Goal: Task Accomplishment & Management: Manage account settings

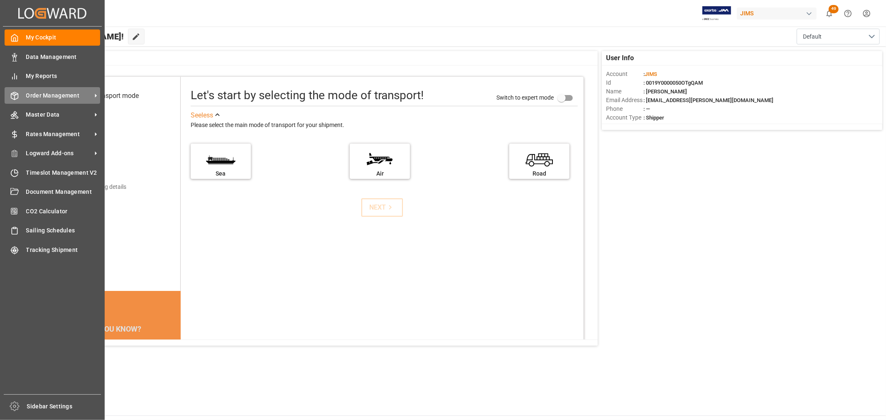
click at [32, 97] on span "Order Management" at bounding box center [59, 95] width 66 height 9
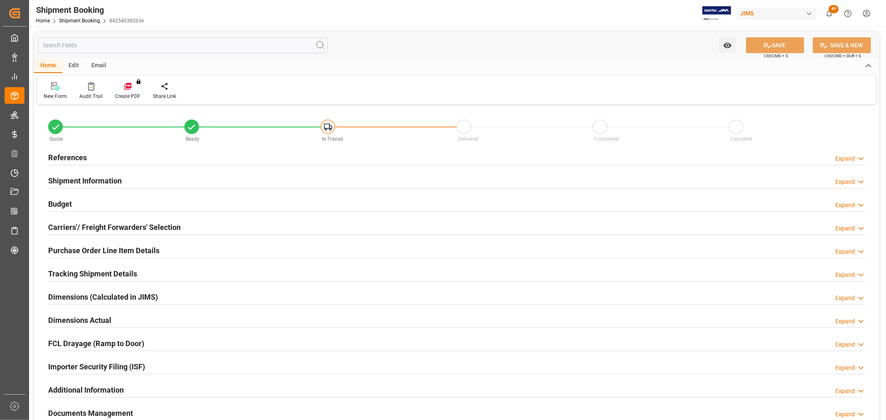
type input "0"
type input "[DATE]"
click at [76, 157] on h2 "References" at bounding box center [67, 157] width 39 height 11
type input "1468"
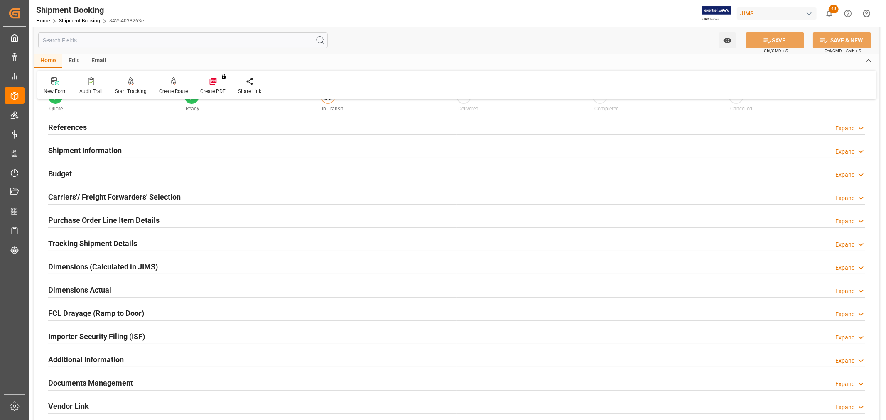
scroll to position [46, 0]
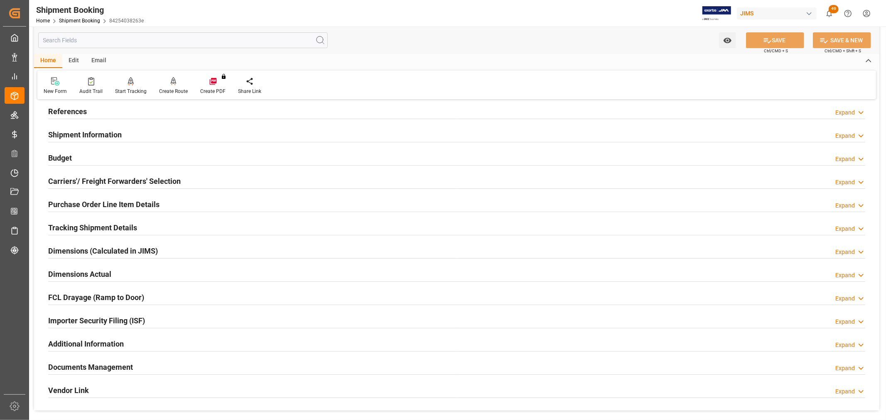
click at [61, 154] on h2 "Budget" at bounding box center [60, 157] width 24 height 11
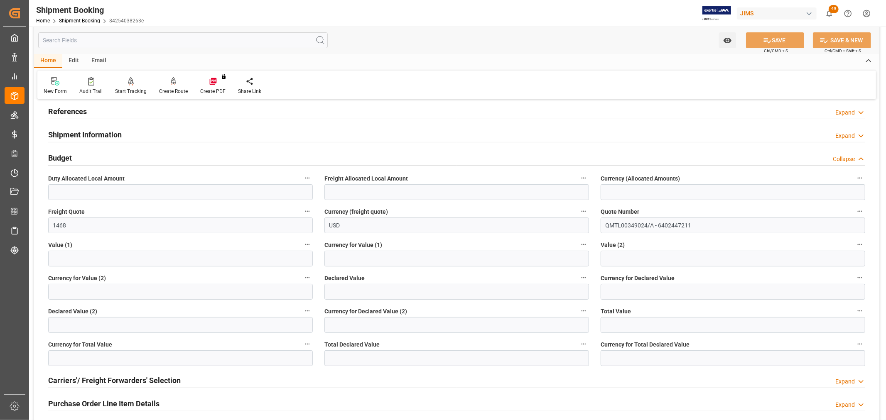
scroll to position [0, 0]
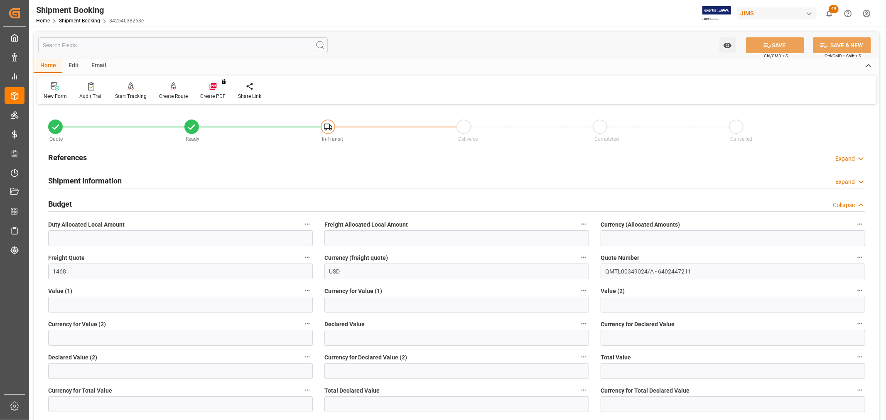
click at [63, 157] on h2 "References" at bounding box center [67, 157] width 39 height 11
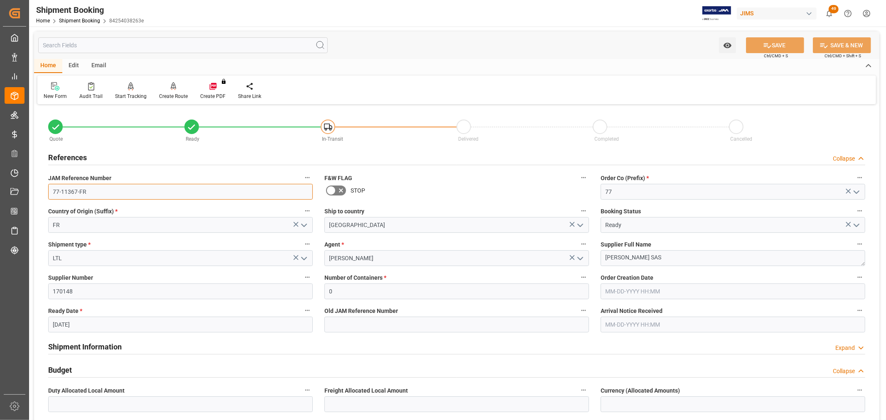
click at [99, 197] on input "77-11367-FR" at bounding box center [180, 192] width 265 height 16
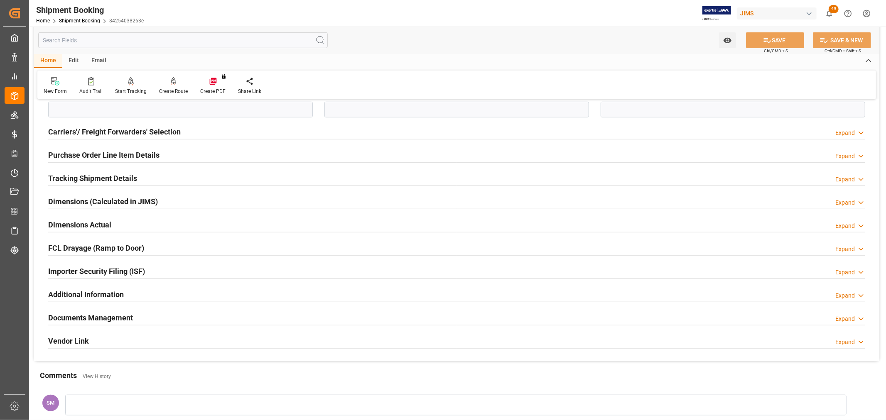
scroll to position [461, 0]
click at [76, 318] on h2 "Documents Management" at bounding box center [90, 317] width 85 height 11
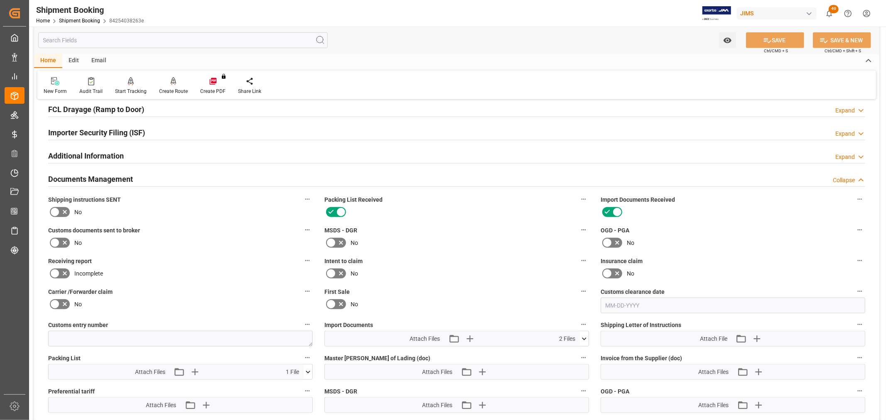
scroll to position [415, 0]
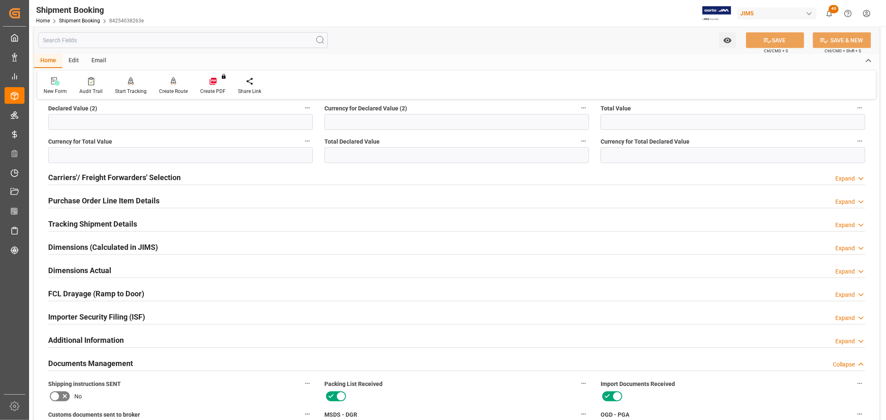
click at [59, 197] on h2 "Purchase Order Line Item Details" at bounding box center [103, 200] width 111 height 11
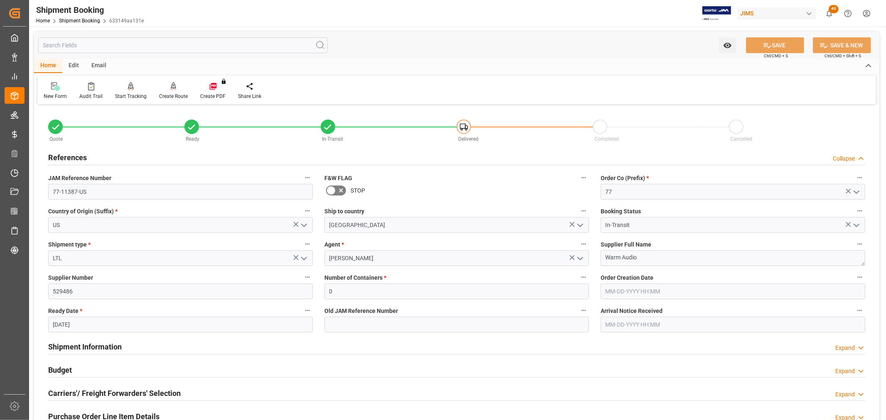
scroll to position [46, 0]
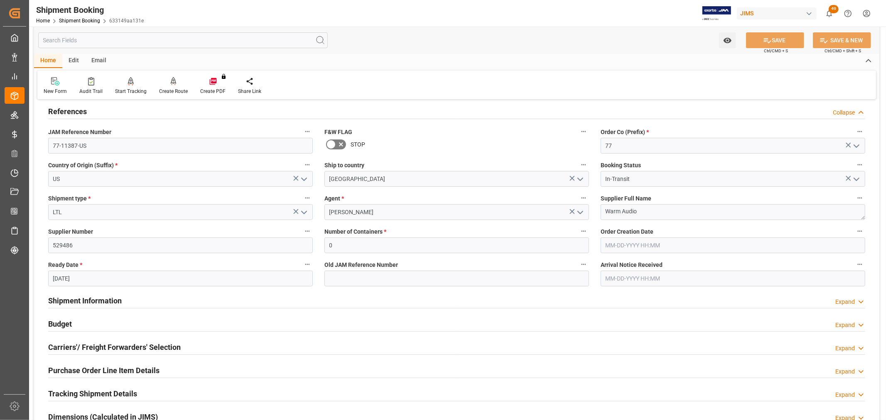
click at [64, 321] on h2 "Budget" at bounding box center [60, 324] width 24 height 11
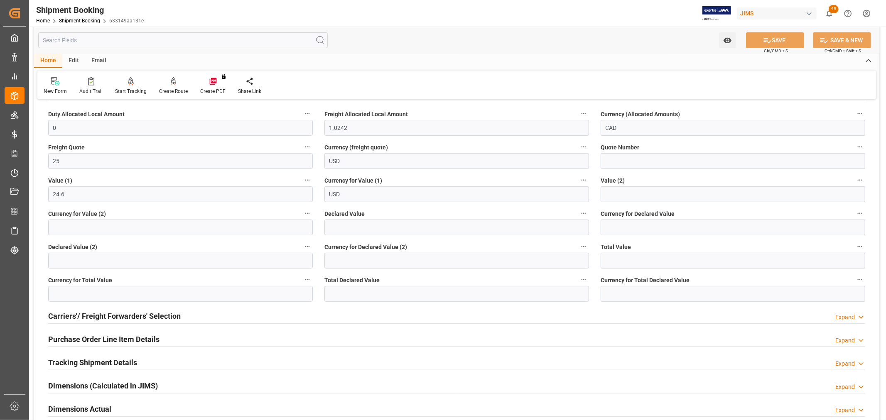
scroll to position [461, 0]
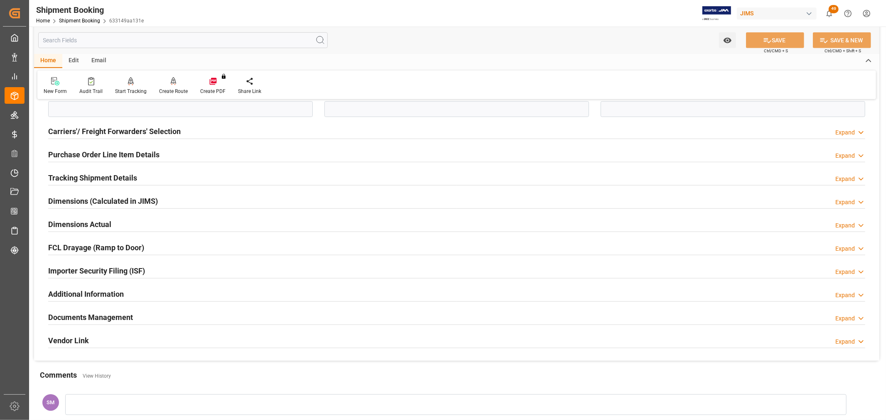
click at [87, 174] on h2 "Tracking Shipment Details" at bounding box center [92, 177] width 89 height 11
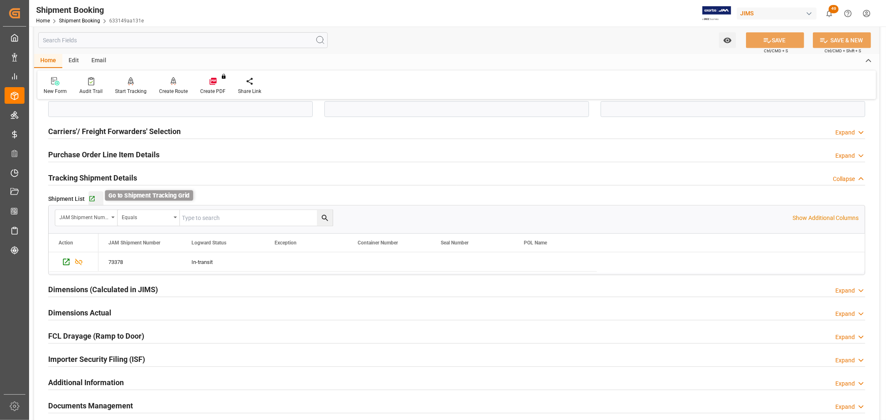
click at [88, 198] on icon "button" at bounding box center [91, 199] width 7 height 7
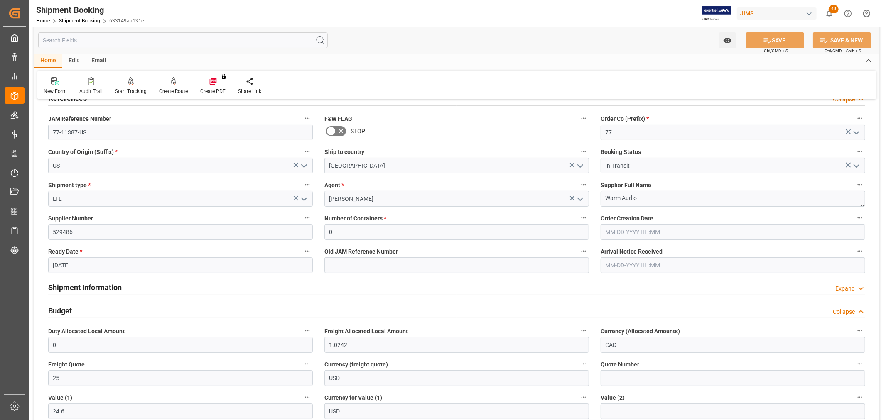
scroll to position [46, 0]
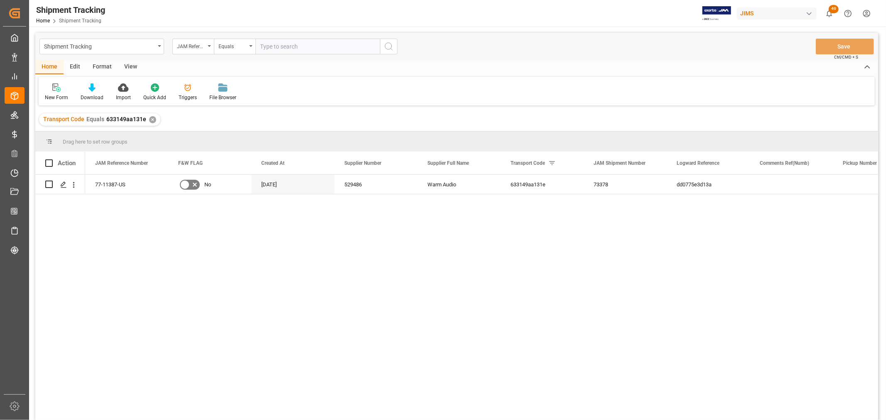
click at [130, 67] on div "View" at bounding box center [130, 67] width 25 height 14
click at [46, 93] on div "Default" at bounding box center [53, 92] width 29 height 18
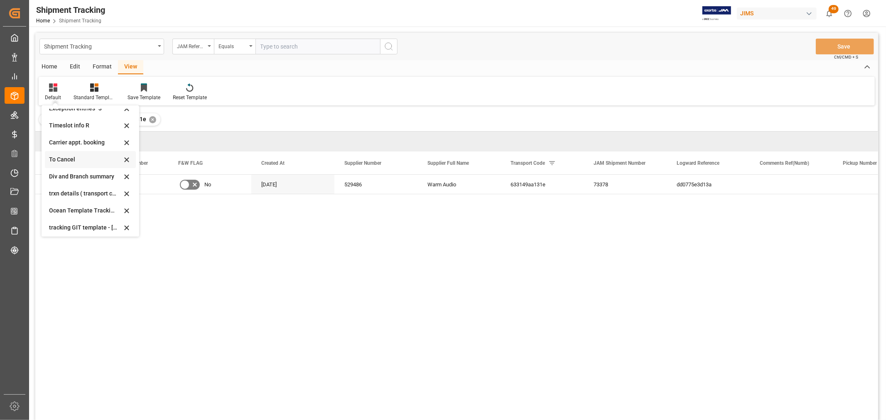
scroll to position [46, 0]
click at [64, 225] on div "Oct 09 2025" at bounding box center [85, 225] width 73 height 9
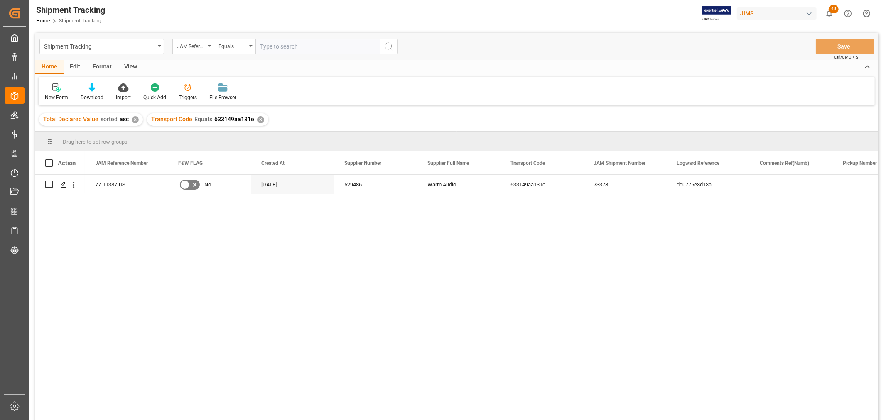
click at [196, 229] on div "77-11387-US No [DATE] 529486 Warm Audio 633149aa131e 73378 dd0775e3d13a In-tran…" at bounding box center [481, 300] width 793 height 251
click at [250, 46] on icon "open menu" at bounding box center [250, 46] width 3 height 2
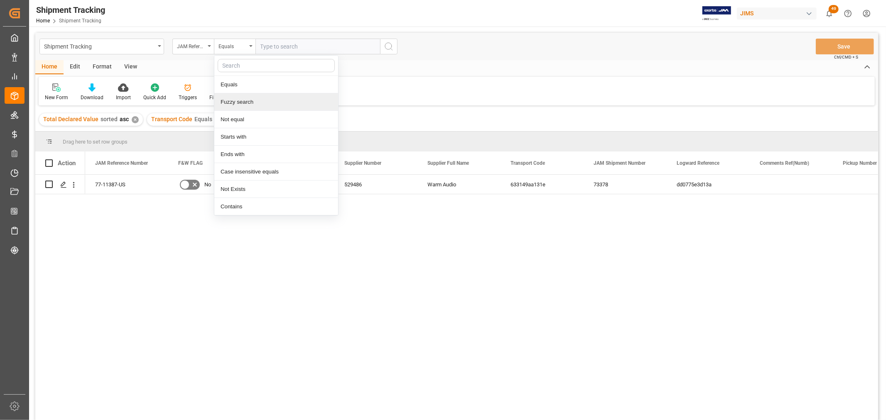
click at [248, 98] on div "Fuzzy search" at bounding box center [276, 101] width 124 height 17
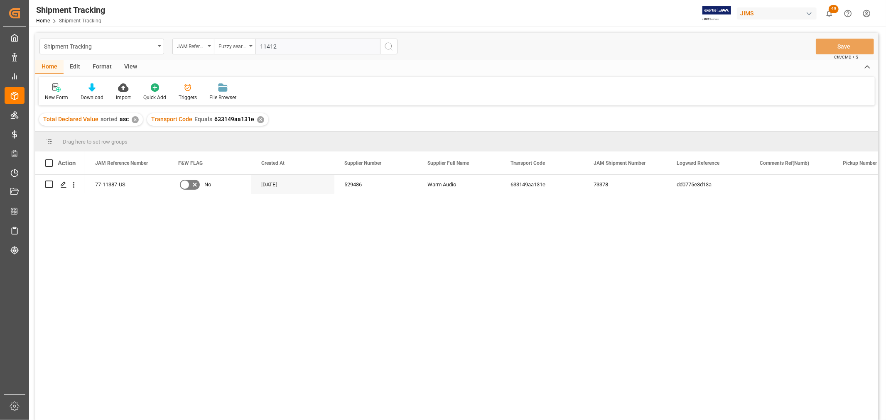
type input "11412"
click at [388, 48] on icon "search button" at bounding box center [389, 47] width 10 height 10
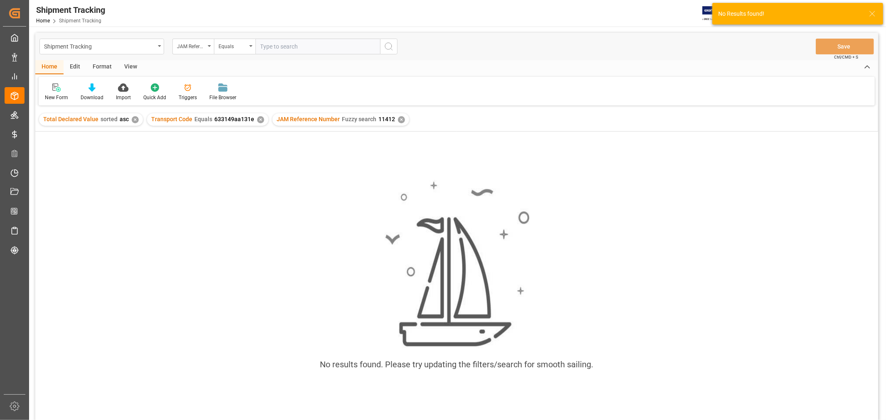
click at [257, 118] on div "✕" at bounding box center [260, 119] width 7 height 7
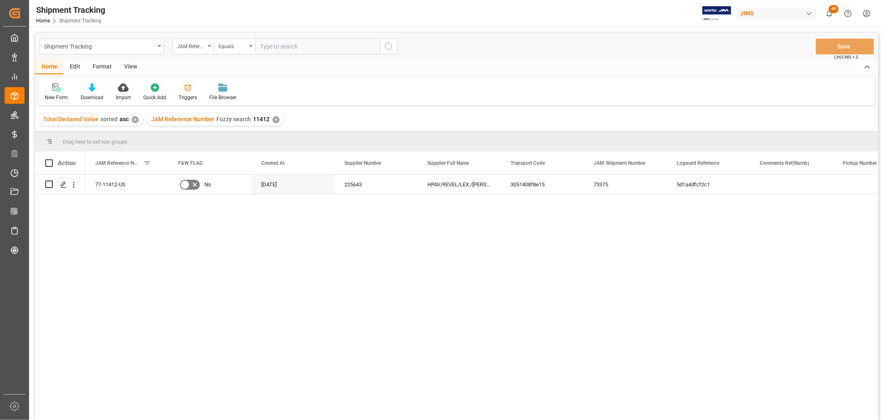
click at [126, 66] on div "View" at bounding box center [130, 67] width 25 height 14
click at [57, 94] on div "Default" at bounding box center [53, 97] width 16 height 7
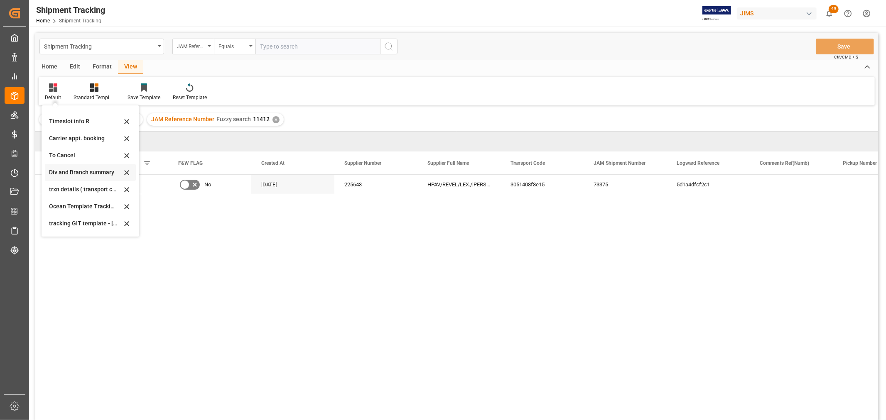
scroll to position [46, 0]
click at [72, 223] on div "Oct 09 2025" at bounding box center [85, 225] width 73 height 9
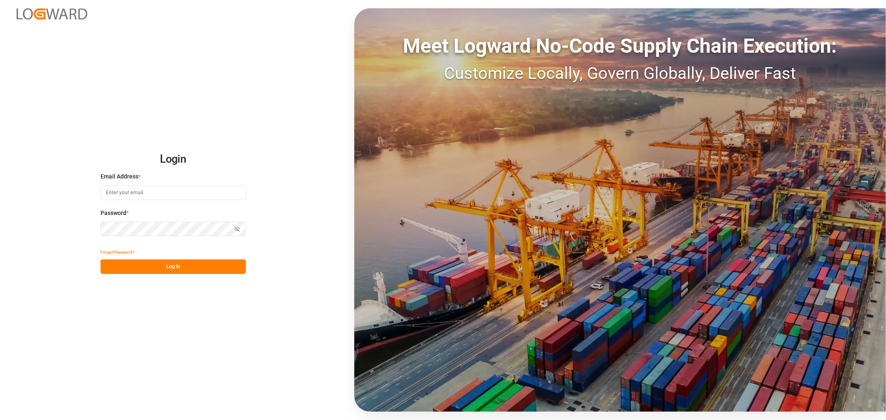
type input "[EMAIL_ADDRESS][PERSON_NAME][DOMAIN_NAME]"
click at [142, 267] on button "Log In" at bounding box center [173, 267] width 145 height 15
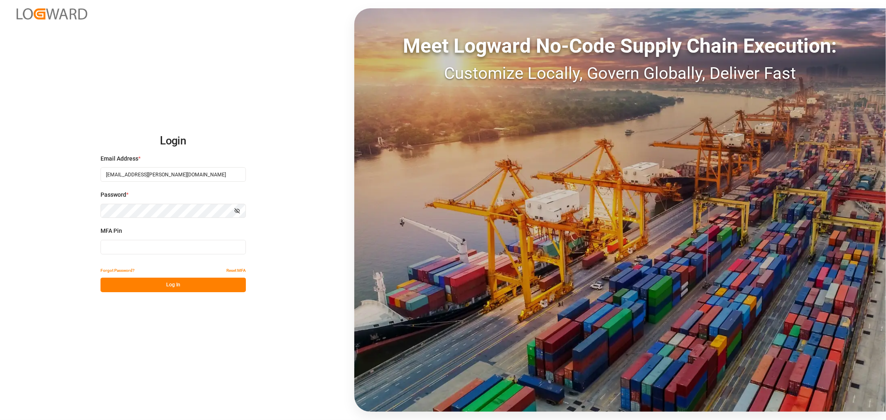
click at [133, 250] on input at bounding box center [173, 247] width 145 height 15
click at [127, 250] on input at bounding box center [173, 247] width 145 height 15
type input "892063"
click at [120, 287] on button "Log In" at bounding box center [173, 285] width 145 height 15
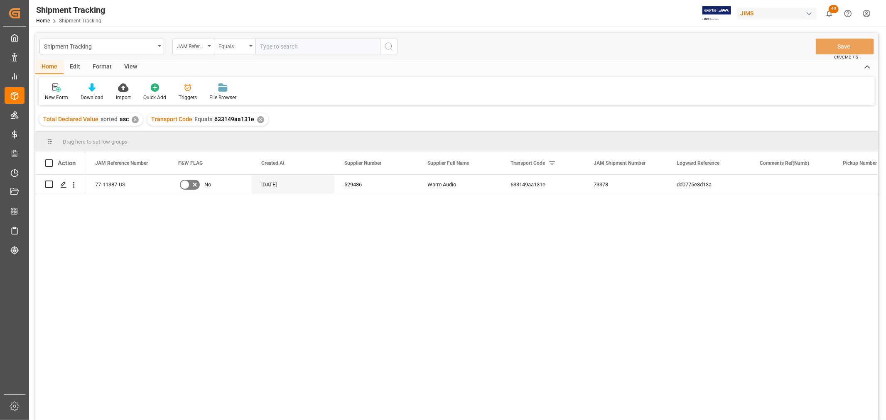
click at [249, 46] on div "Equals" at bounding box center [235, 47] width 42 height 16
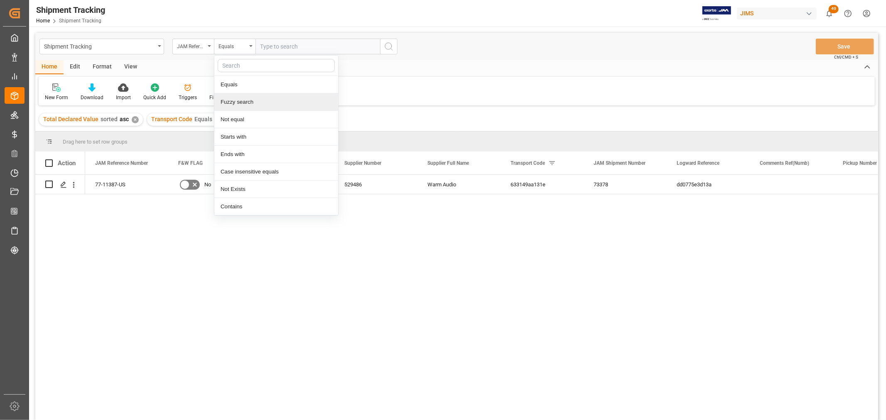
click at [241, 102] on div "Fuzzy search" at bounding box center [276, 101] width 124 height 17
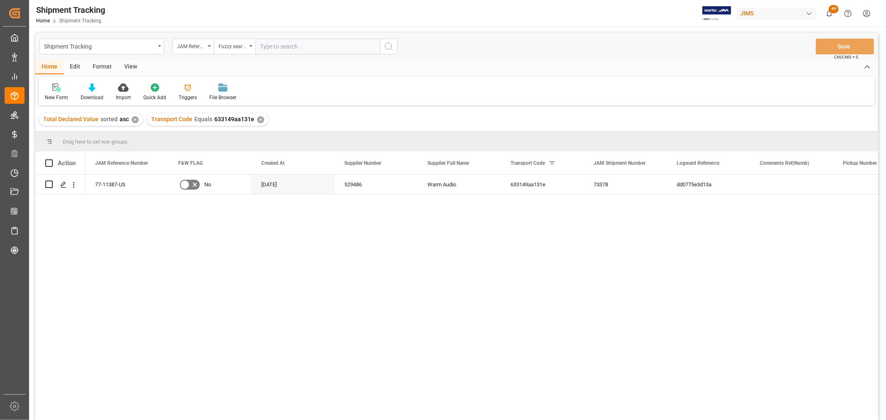
paste input "77-11310-IT"
type input "77-11310-IT"
click at [388, 48] on icon "search button" at bounding box center [389, 47] width 10 height 10
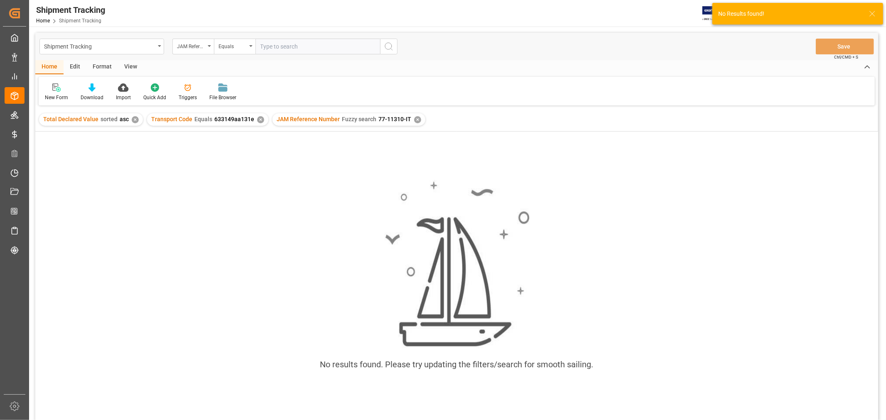
click at [257, 118] on div "✕" at bounding box center [260, 119] width 7 height 7
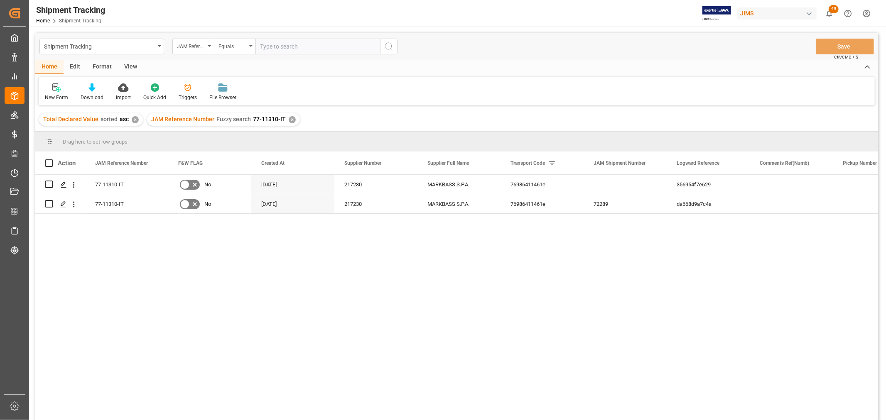
click at [133, 120] on div "✕" at bounding box center [135, 119] width 7 height 7
click at [64, 204] on icon "Press SPACE to select this row." at bounding box center [63, 204] width 7 height 7
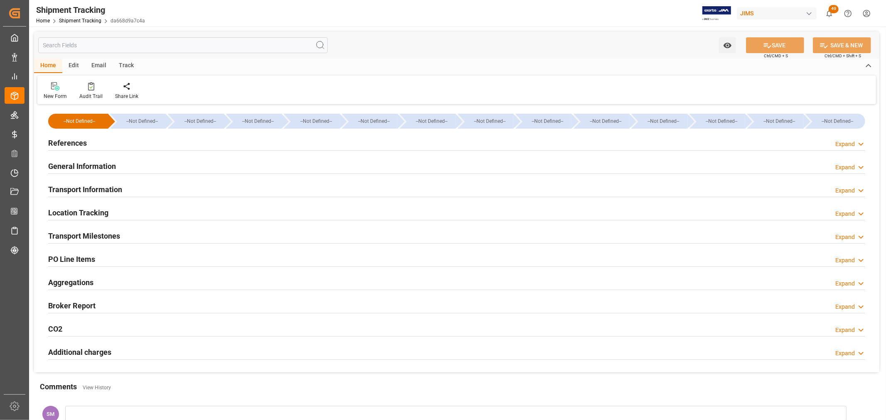
type input "07-24-2025"
click at [53, 140] on h2 "References" at bounding box center [67, 142] width 39 height 11
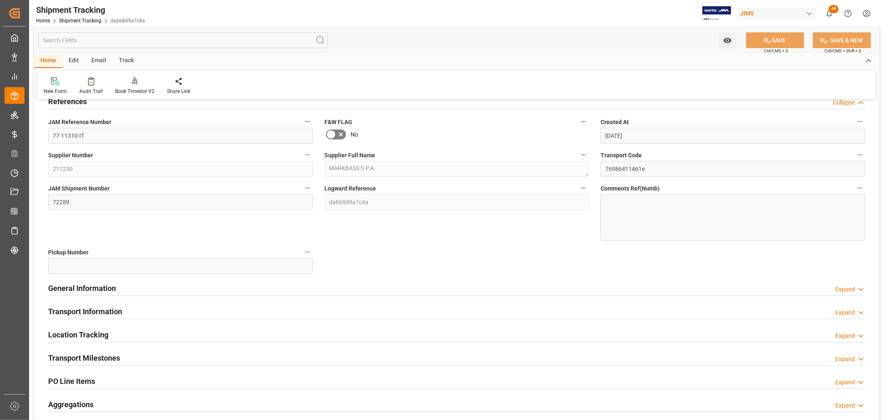
scroll to position [92, 0]
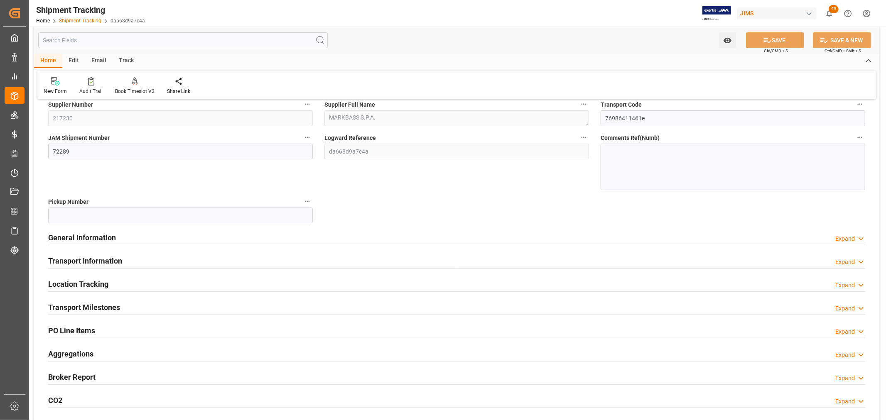
click at [86, 21] on link "Shipment Tracking" at bounding box center [80, 21] width 42 height 6
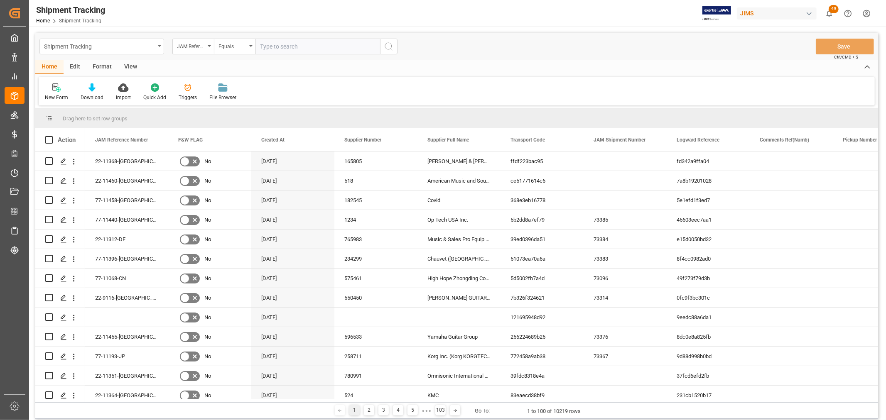
click at [159, 47] on div "Shipment Tracking" at bounding box center [101, 47] width 125 height 16
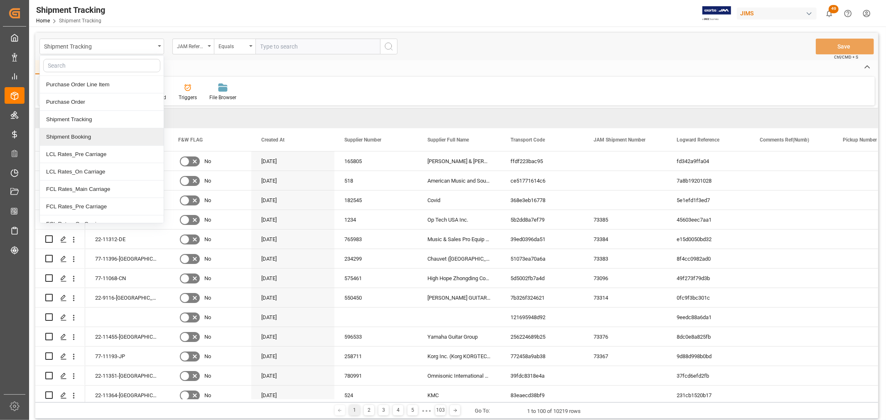
click at [65, 135] on div "Shipment Booking" at bounding box center [102, 136] width 124 height 17
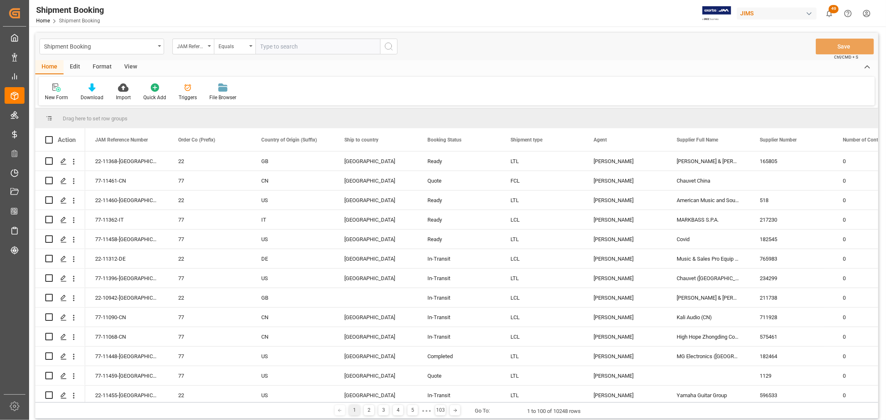
click at [274, 52] on input "text" at bounding box center [317, 47] width 125 height 16
type input "11310"
click at [385, 48] on icon "search button" at bounding box center [389, 47] width 10 height 10
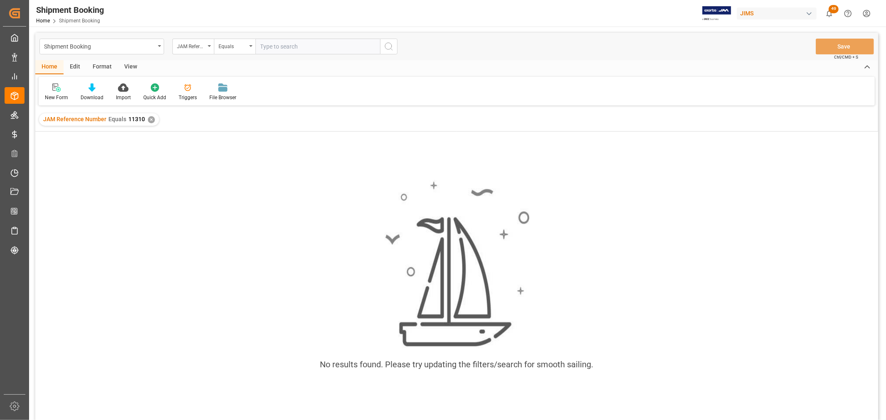
click at [148, 120] on div "✕" at bounding box center [151, 119] width 7 height 7
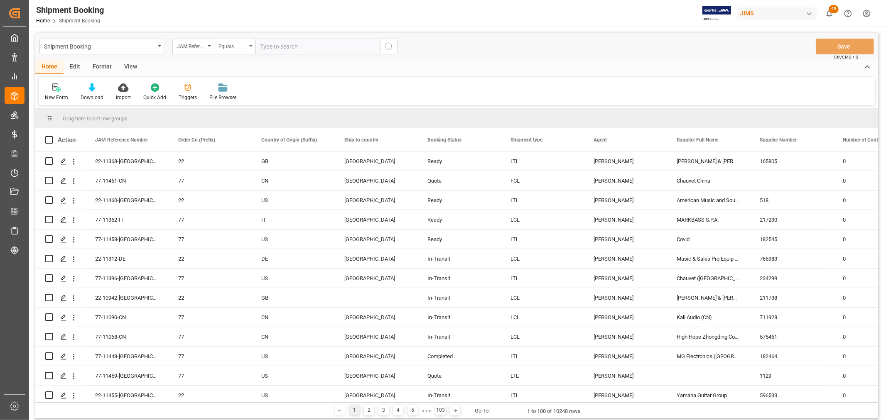
click at [252, 46] on icon "open menu" at bounding box center [250, 46] width 3 height 2
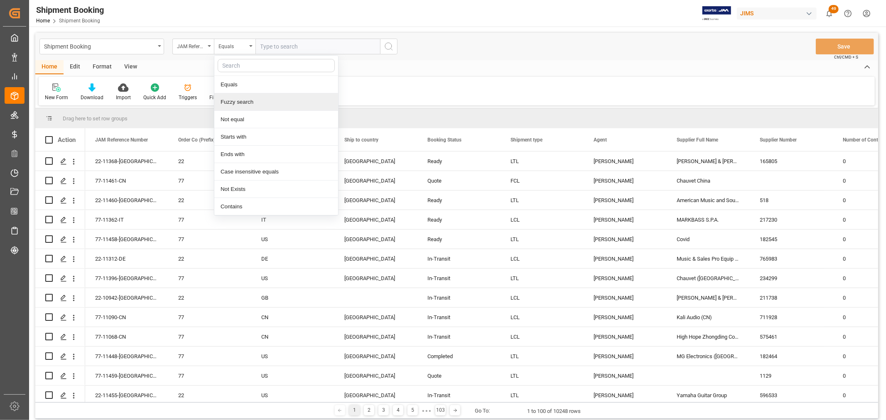
click at [233, 103] on div "Fuzzy search" at bounding box center [276, 101] width 124 height 17
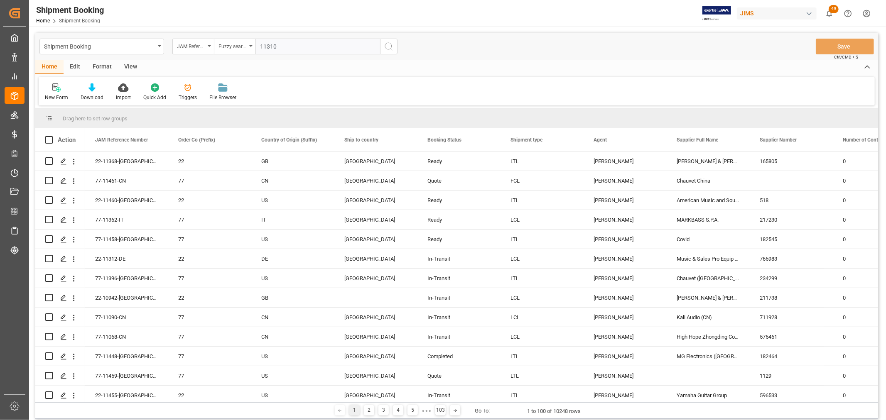
type input "11310"
click at [390, 47] on icon "search button" at bounding box center [389, 47] width 10 height 10
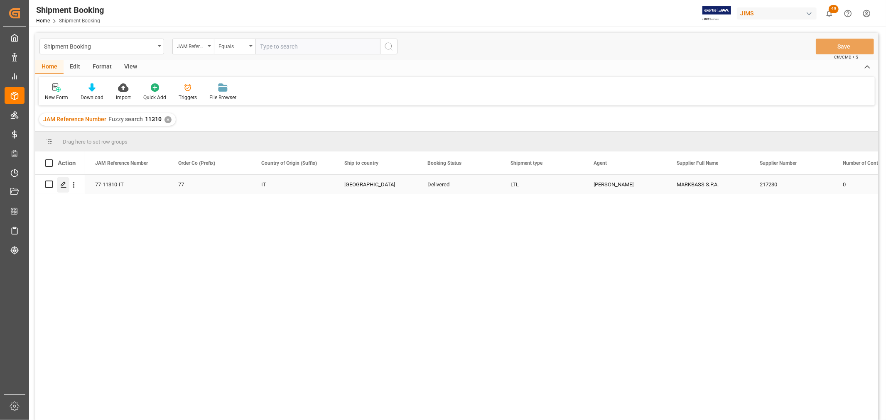
click at [61, 182] on icon "Press SPACE to select this row." at bounding box center [63, 185] width 7 height 7
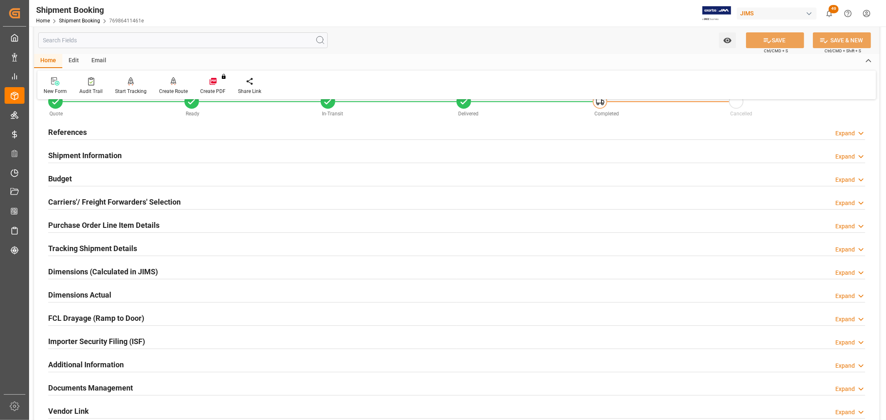
scroll to position [46, 0]
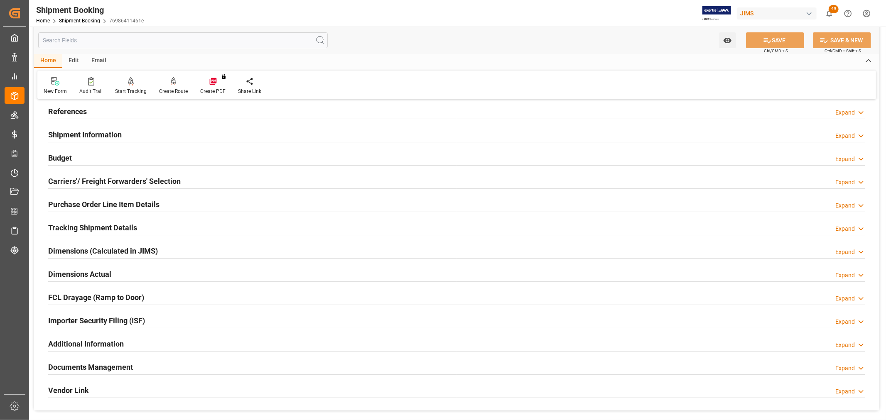
click at [59, 201] on h2 "Purchase Order Line Item Details" at bounding box center [103, 204] width 111 height 11
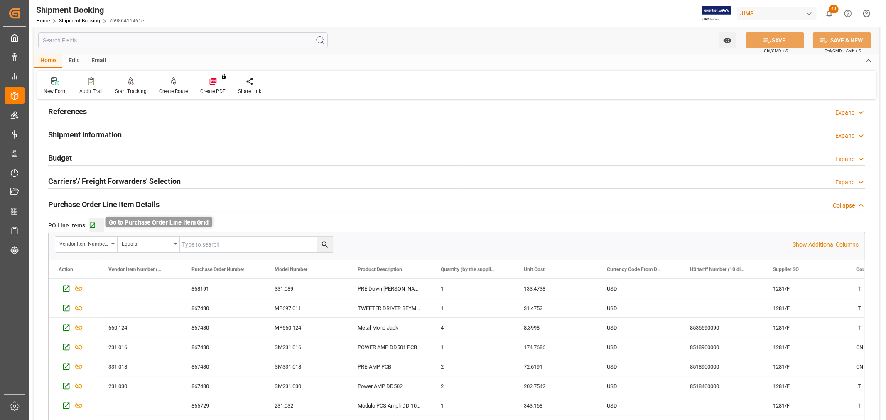
click at [93, 223] on icon "button" at bounding box center [92, 225] width 5 height 5
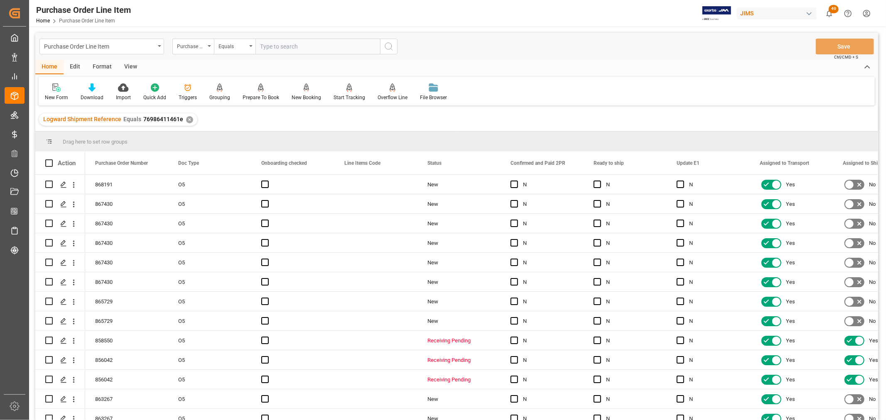
click at [127, 66] on div "View" at bounding box center [130, 67] width 25 height 14
click at [53, 94] on div "Default" at bounding box center [53, 97] width 16 height 7
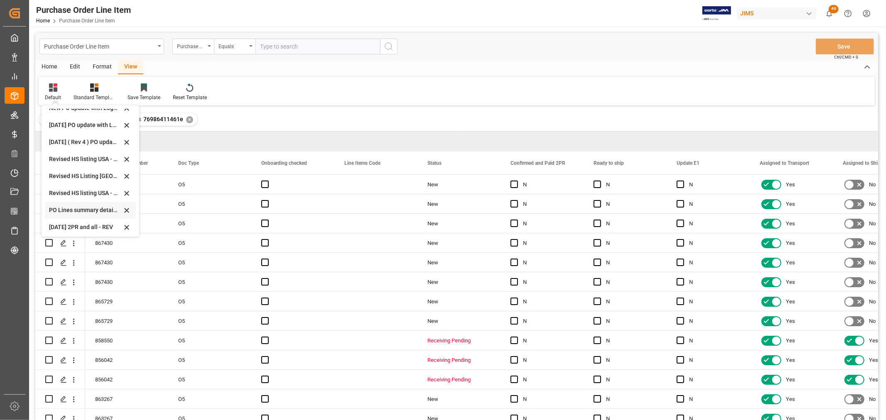
scroll to position [233, 0]
click at [60, 221] on div "Sept 2025 2PR and all - REV" at bounding box center [85, 225] width 73 height 9
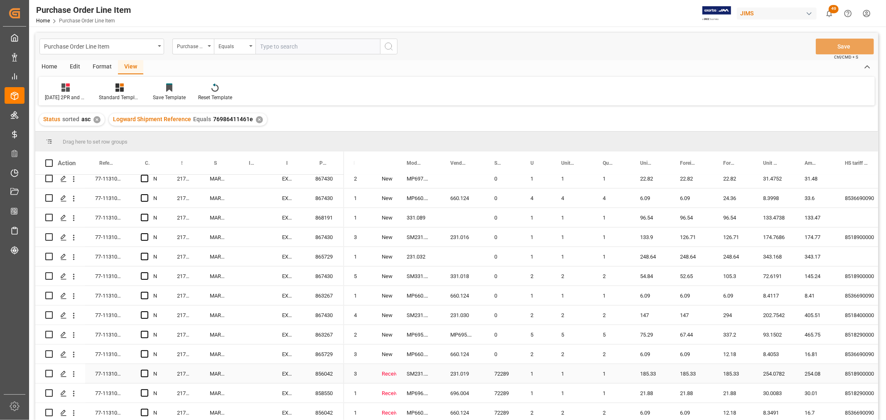
scroll to position [8, 0]
click at [252, 390] on div "Press SPACE to select this row." at bounding box center [253, 393] width 37 height 19
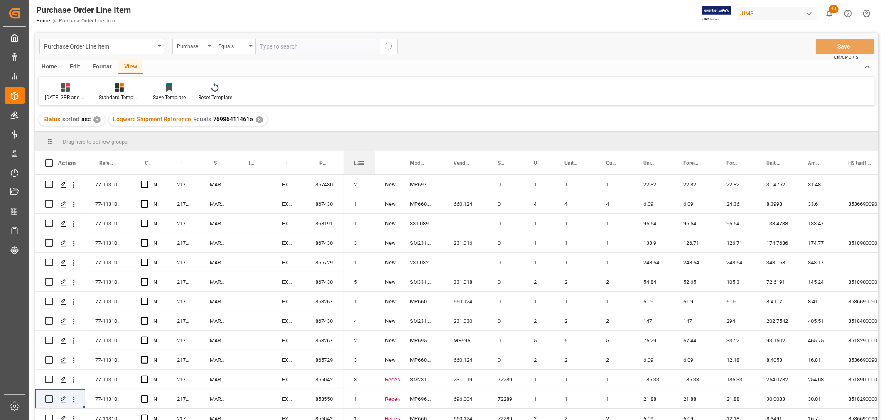
drag, startPoint x: 370, startPoint y: 162, endPoint x: 373, endPoint y: 167, distance: 5.3
click at [373, 167] on div at bounding box center [374, 163] width 3 height 23
click at [361, 159] on div "Line Number" at bounding box center [359, 163] width 11 height 23
click at [359, 164] on span at bounding box center [361, 162] width 7 height 7
click at [361, 316] on div "4" at bounding box center [359, 321] width 31 height 19
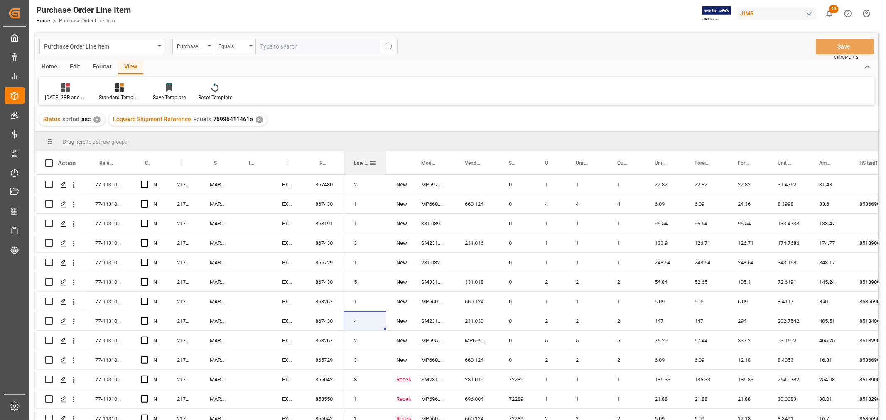
drag, startPoint x: 374, startPoint y: 165, endPoint x: 385, endPoint y: 173, distance: 13.6
click at [385, 173] on div at bounding box center [386, 163] width 3 height 23
click at [358, 161] on span "Line Number" at bounding box center [361, 163] width 15 height 6
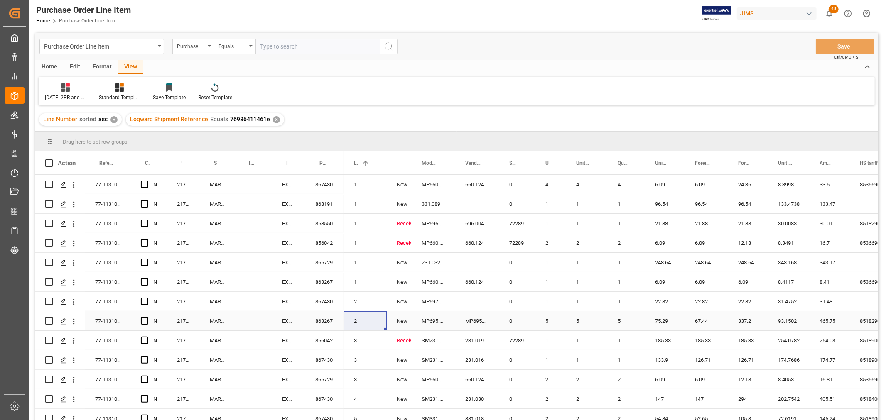
scroll to position [8, 0]
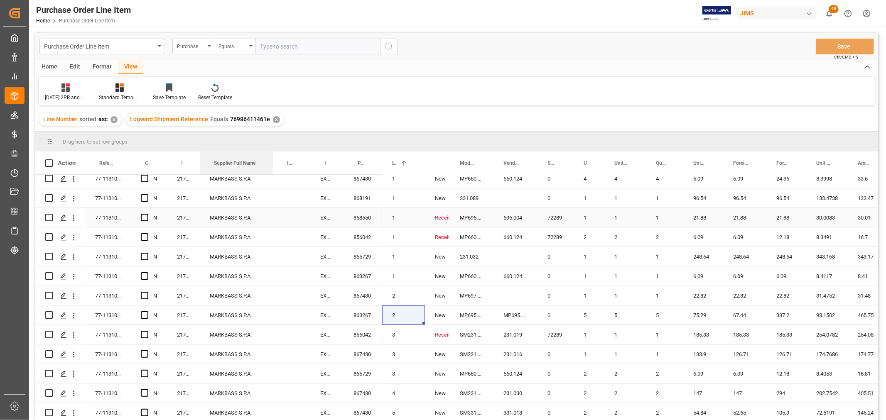
drag, startPoint x: 233, startPoint y: 163, endPoint x: 269, endPoint y: 223, distance: 69.9
click at [271, 223] on div "Action Reference 2 Vendor Confirmed and Paid 2PR Supplier Number 1 N" at bounding box center [456, 289] width 843 height 274
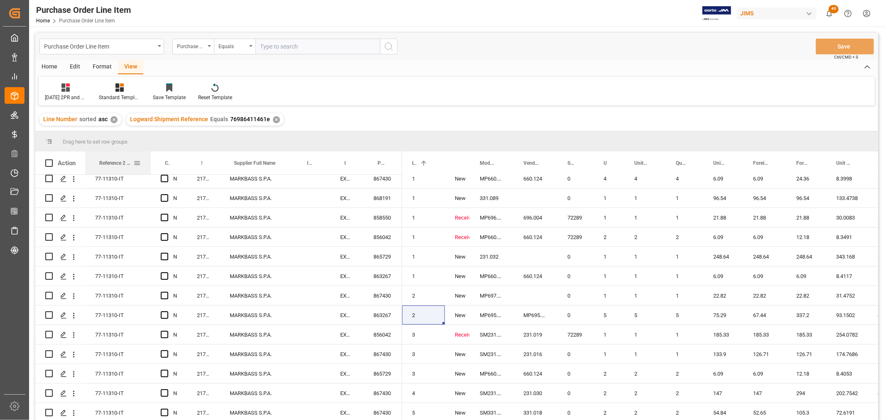
drag, startPoint x: 129, startPoint y: 161, endPoint x: 149, endPoint y: 165, distance: 20.5
click at [149, 165] on div at bounding box center [150, 163] width 3 height 23
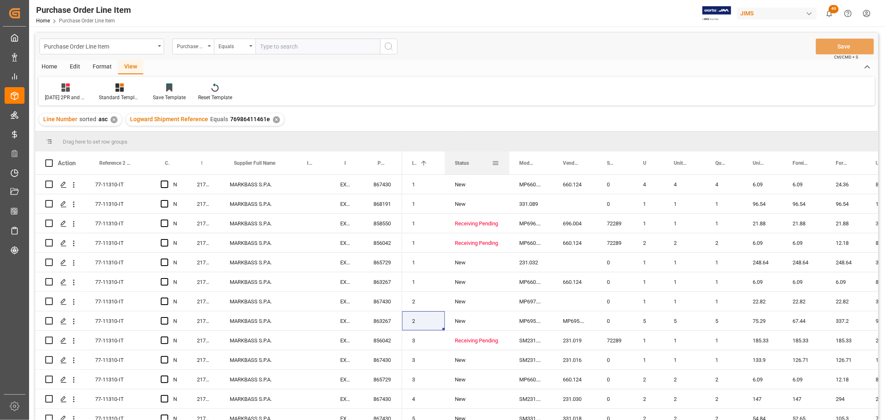
drag, startPoint x: 469, startPoint y: 157, endPoint x: 509, endPoint y: 172, distance: 42.5
click at [509, 172] on div at bounding box center [509, 163] width 3 height 23
click at [302, 374] on div "Press SPACE to select this row." at bounding box center [311, 379] width 37 height 19
click at [292, 159] on div at bounding box center [292, 163] width 3 height 23
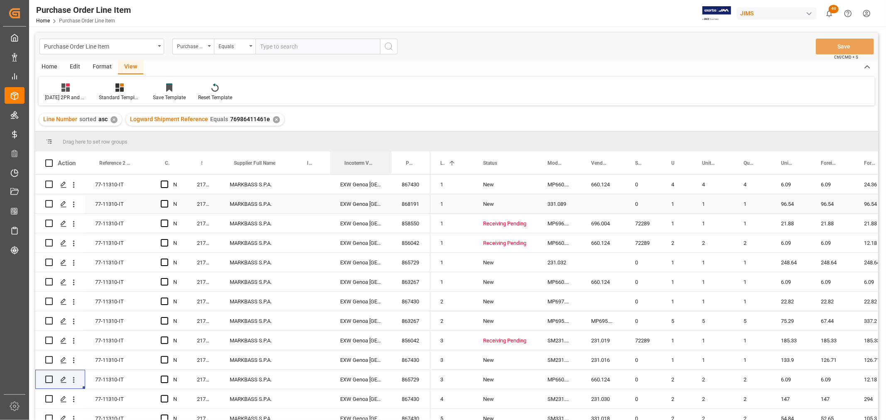
drag, startPoint x: 362, startPoint y: 159, endPoint x: 390, endPoint y: 194, distance: 44.9
click at [390, 194] on div "Action Reference 2 Vendor Confirmed and Paid 2PR Supplier Number 1 N" at bounding box center [456, 289] width 843 height 274
click at [289, 267] on div "MARKBASS S.P.A." at bounding box center [256, 262] width 73 height 19
click at [288, 267] on div "MARKBASS S.P.A." at bounding box center [256, 262] width 73 height 19
click at [52, 65] on div "Home" at bounding box center [49, 67] width 28 height 14
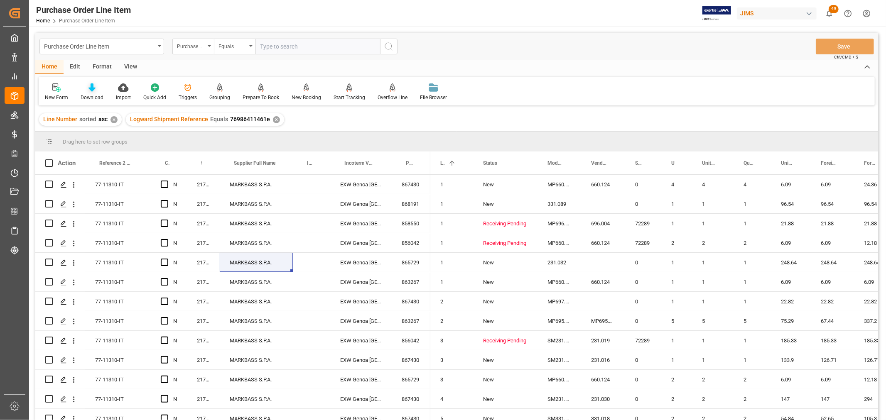
click at [86, 93] on div "Download" at bounding box center [91, 92] width 35 height 18
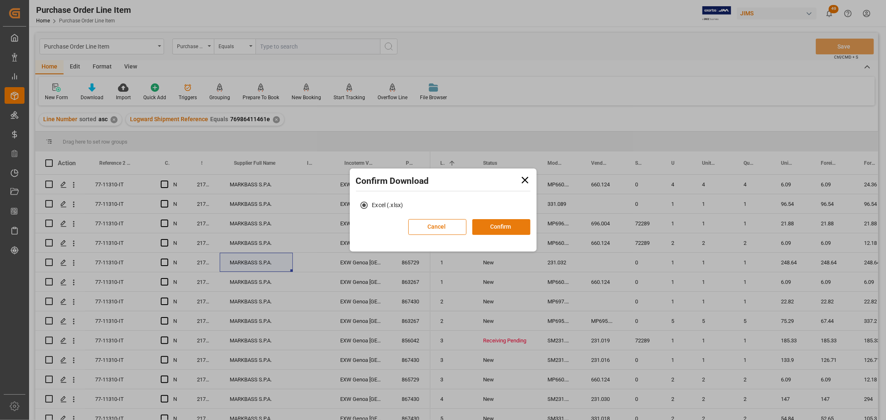
click at [508, 228] on button "Confirm" at bounding box center [501, 227] width 58 height 16
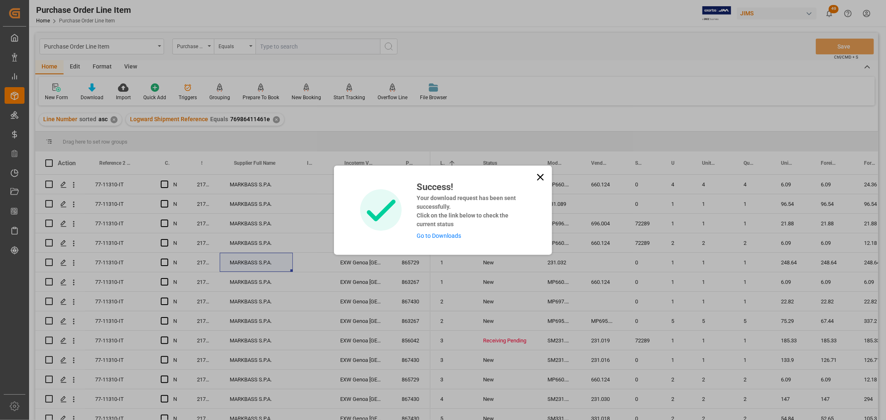
click at [446, 233] on link "Go to Downloads" at bounding box center [439, 236] width 44 height 7
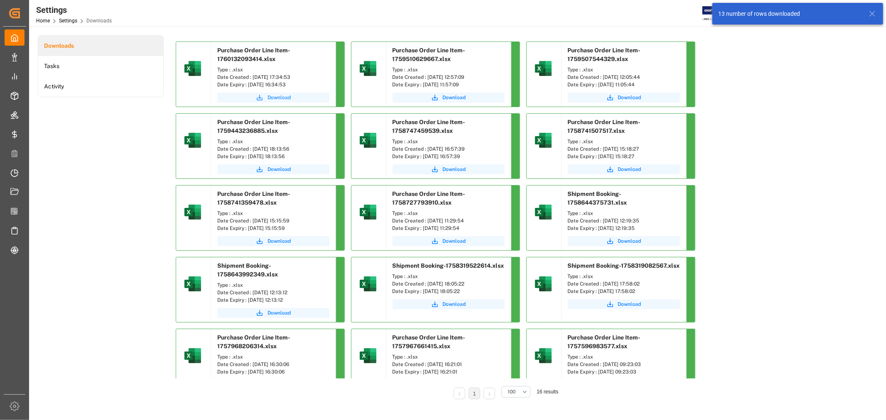
click at [268, 96] on span "Download" at bounding box center [278, 97] width 23 height 7
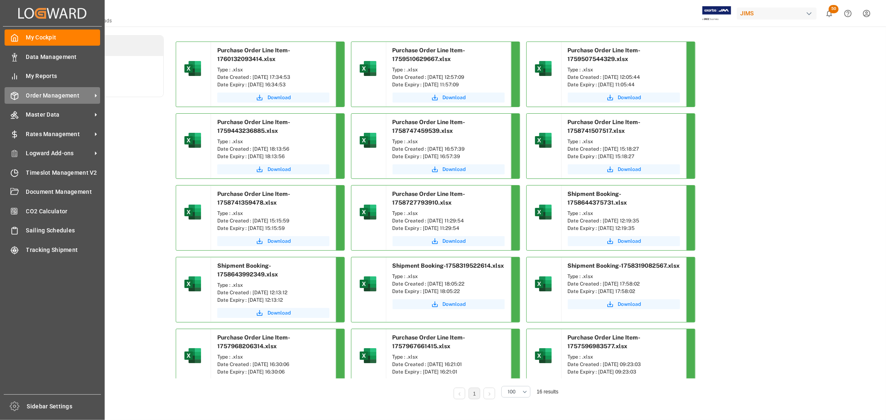
click at [28, 95] on span "Order Management" at bounding box center [59, 95] width 66 height 9
click at [37, 92] on span "Order Management" at bounding box center [59, 95] width 66 height 9
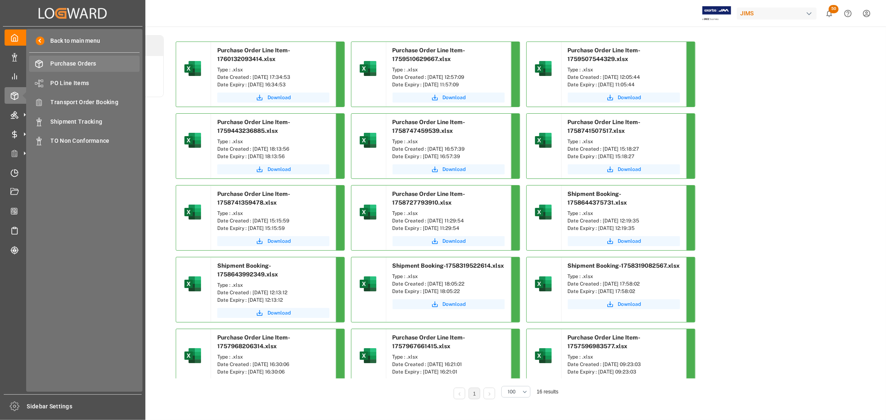
click at [80, 61] on span "Purchase Orders" at bounding box center [95, 63] width 89 height 9
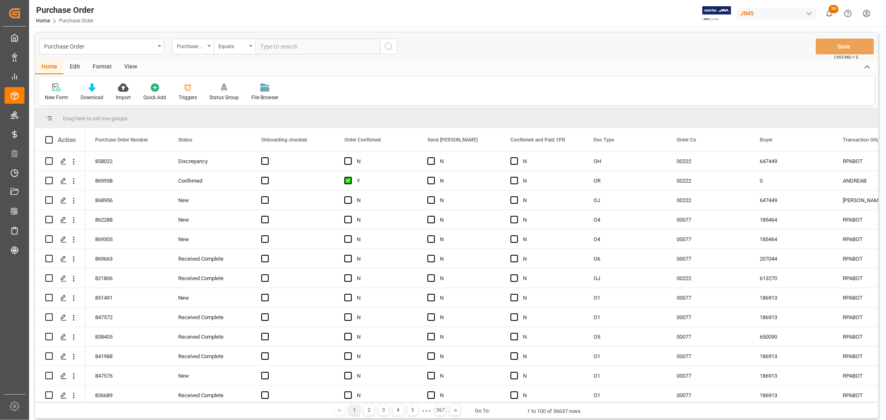
click at [267, 44] on input "text" at bounding box center [317, 47] width 125 height 16
type input "869124"
click at [387, 49] on icon "search button" at bounding box center [389, 47] width 10 height 10
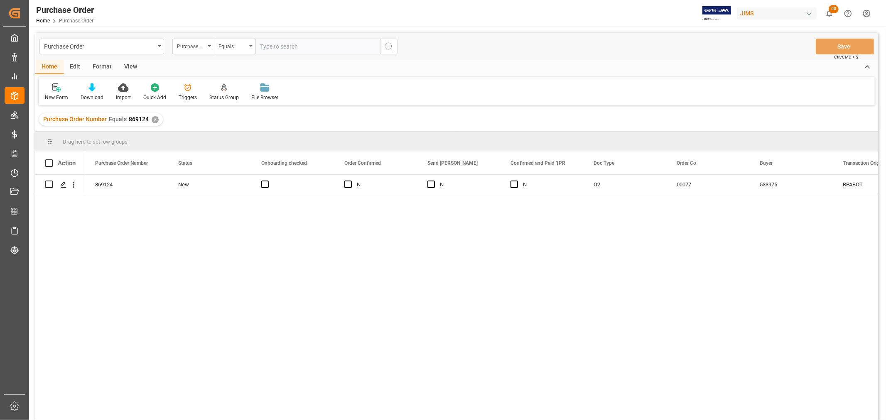
click at [205, 245] on div "869124 New N N N O2 00077 533975 RPABOT" at bounding box center [481, 300] width 793 height 251
click at [61, 188] on div "Press SPACE to select this row." at bounding box center [63, 184] width 12 height 15
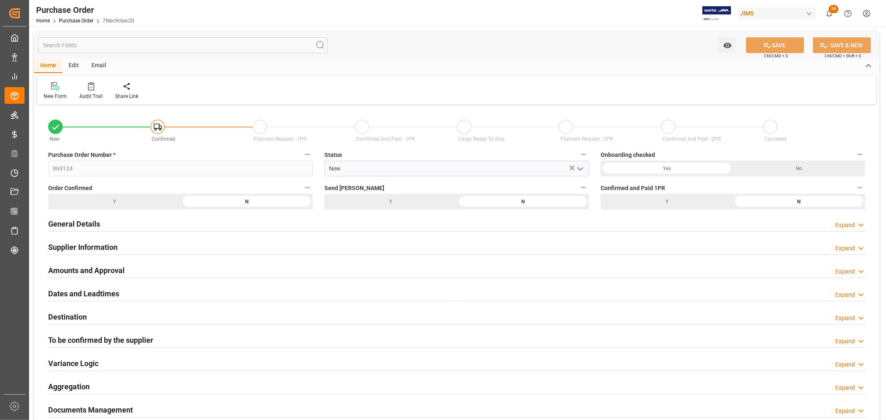
click at [64, 222] on h2 "General Details" at bounding box center [74, 223] width 52 height 11
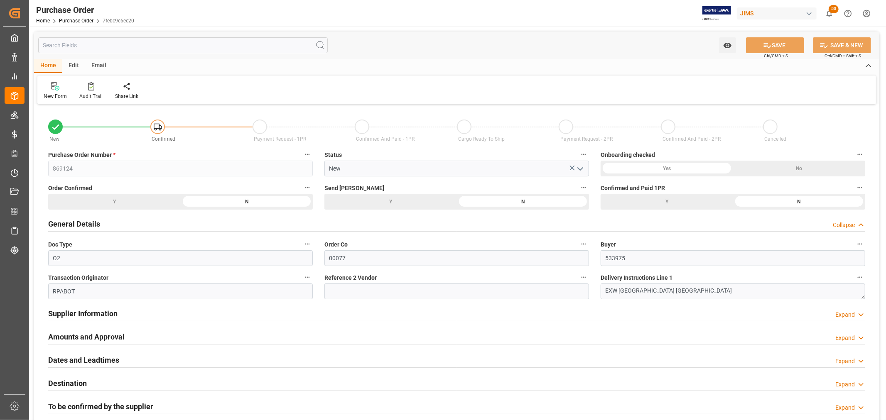
click at [64, 222] on h2 "General Details" at bounding box center [74, 223] width 52 height 11
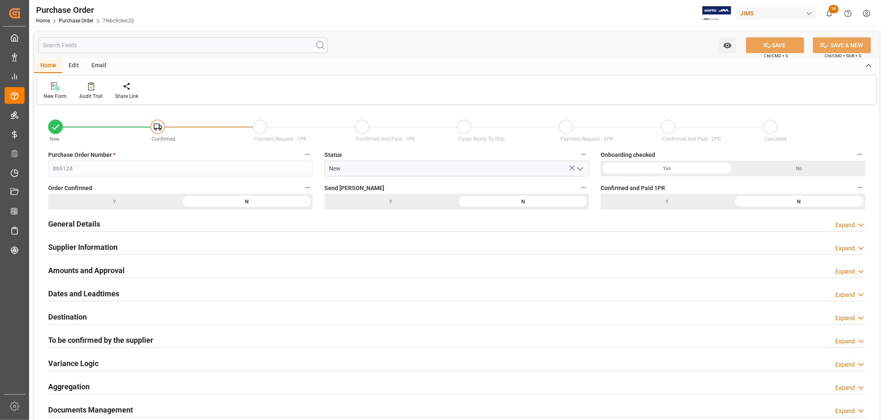
scroll to position [92, 0]
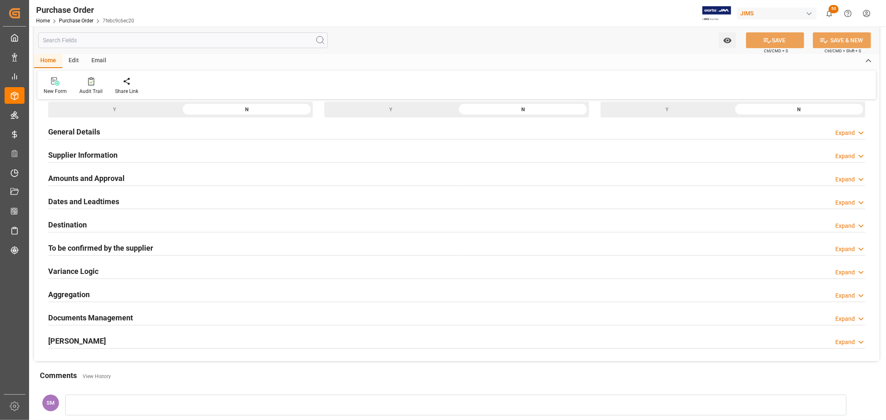
click at [66, 337] on h2 "EDI Milestones" at bounding box center [77, 341] width 58 height 11
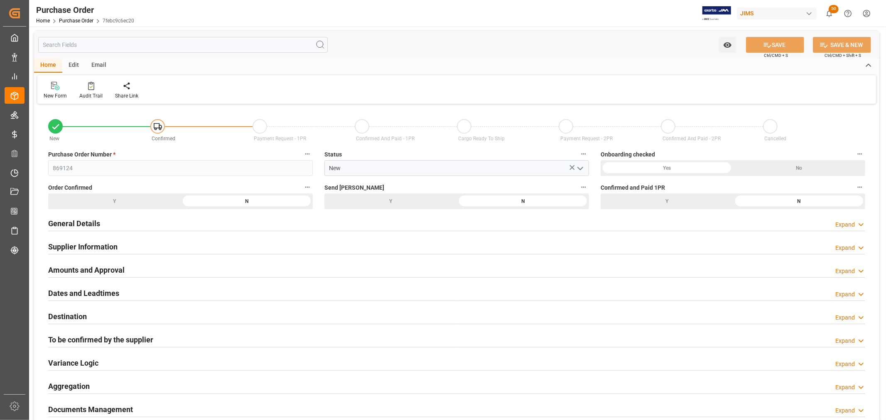
scroll to position [0, 0]
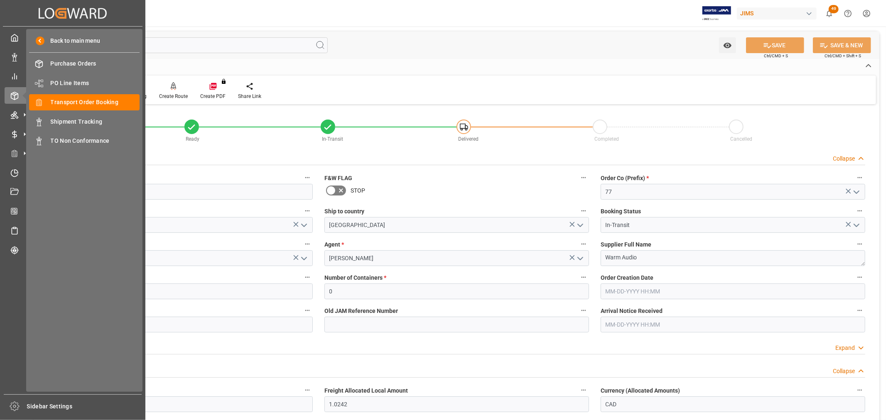
scroll to position [46, 0]
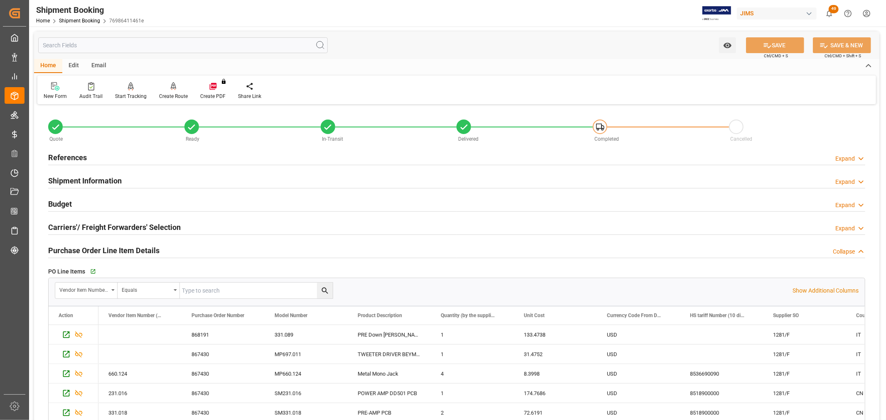
click at [60, 156] on h2 "References" at bounding box center [67, 157] width 39 height 11
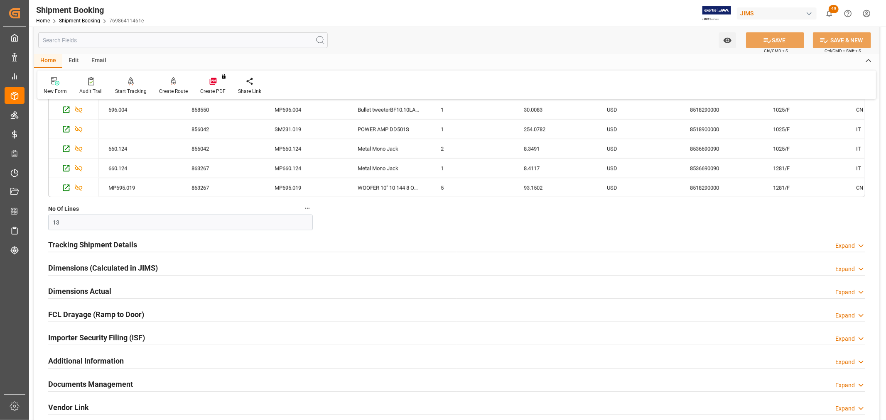
scroll to position [508, 0]
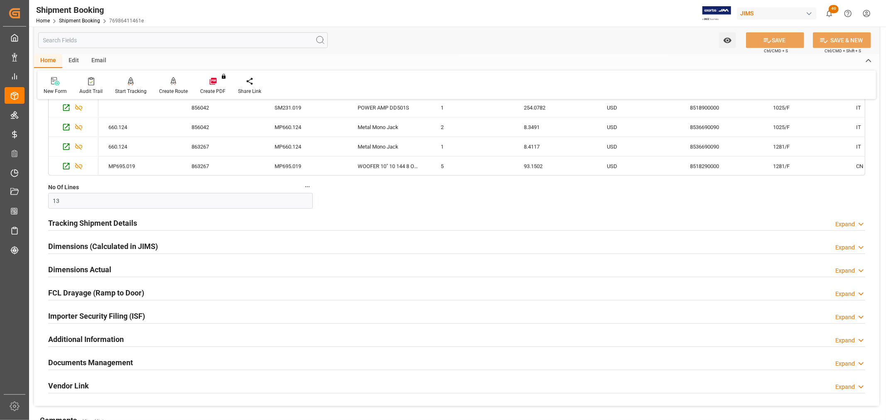
click at [101, 367] on h2 "Documents Management" at bounding box center [90, 362] width 85 height 11
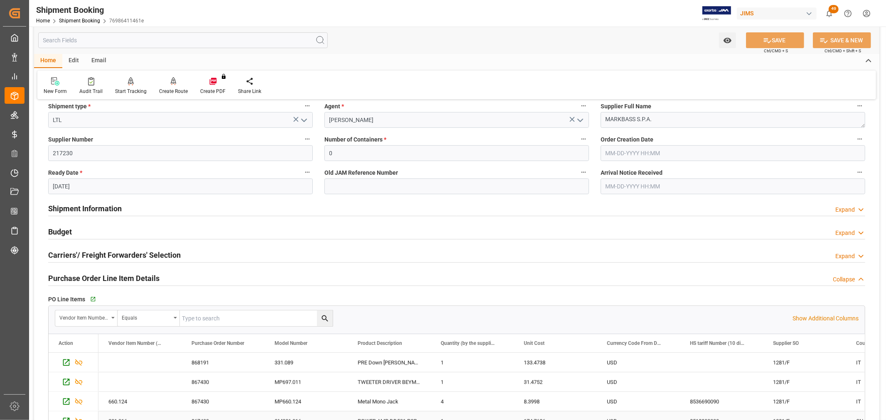
scroll to position [0, 0]
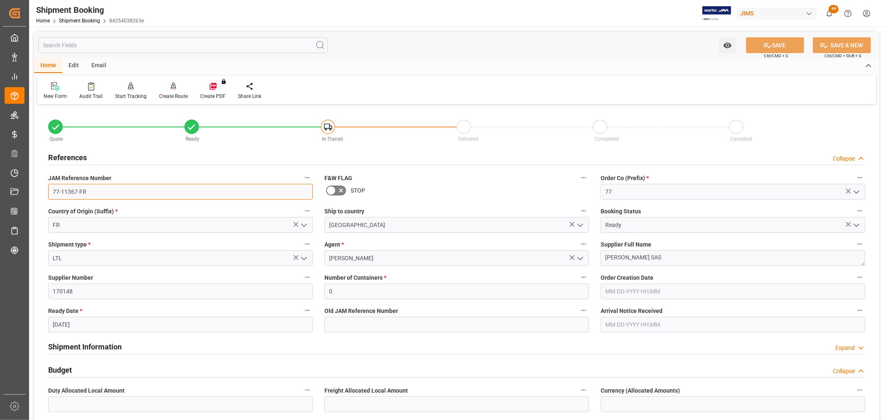
click at [179, 198] on input "77-11367-FR" at bounding box center [180, 192] width 265 height 16
click at [278, 305] on label "Ready Date *" at bounding box center [180, 311] width 265 height 12
click at [302, 305] on button "Ready Date *" at bounding box center [307, 310] width 11 height 11
drag, startPoint x: 141, startPoint y: 203, endPoint x: 79, endPoint y: 90, distance: 128.5
click at [140, 201] on div at bounding box center [443, 210] width 886 height 420
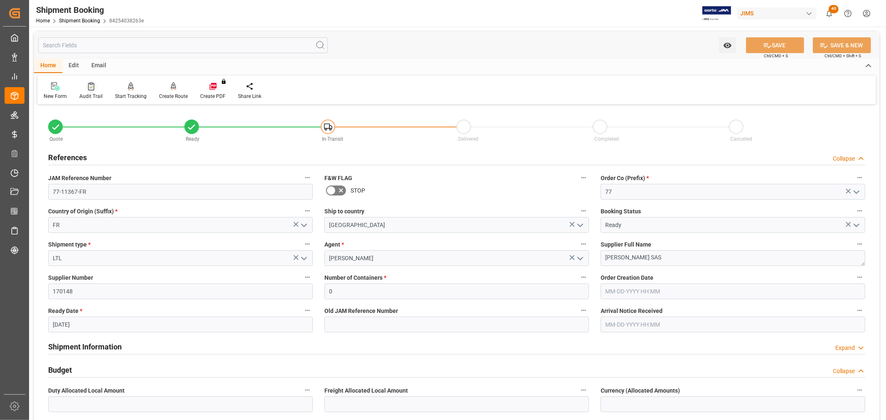
click at [91, 93] on div "Audit Trail" at bounding box center [90, 96] width 23 height 7
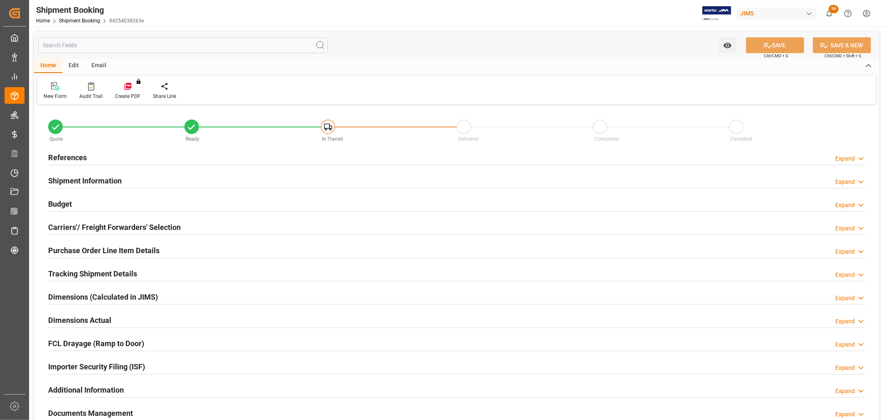
type input "0"
type input "[DATE]"
click at [59, 156] on h2 "References" at bounding box center [67, 157] width 39 height 11
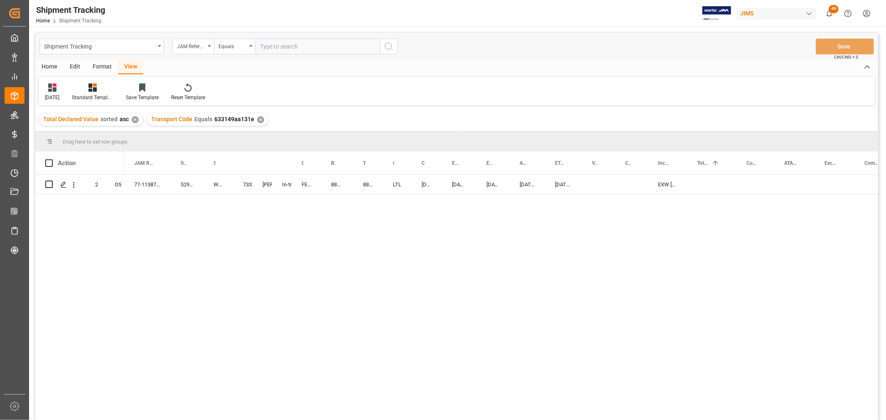
click at [131, 207] on div "77-11387-US 529486 Warm Audio 73378 [PERSON_NAME] In-transit FEDEX INTERNATIONA…" at bounding box center [501, 300] width 754 height 251
click at [252, 46] on icon "open menu" at bounding box center [250, 46] width 3 height 2
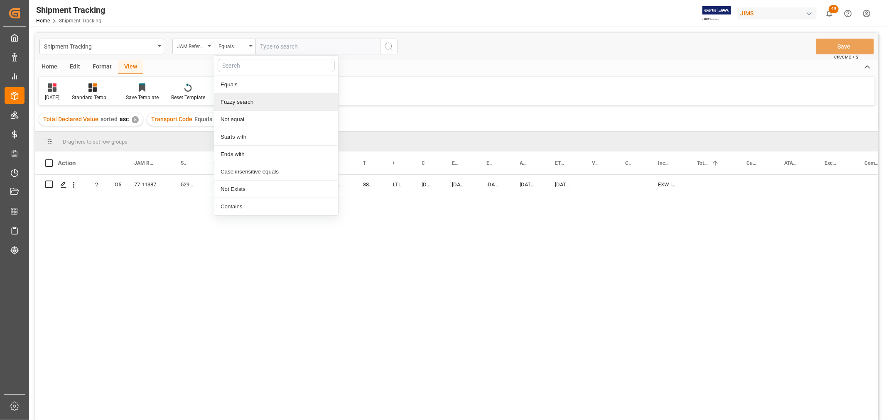
click at [241, 102] on div "Fuzzy search" at bounding box center [276, 101] width 124 height 17
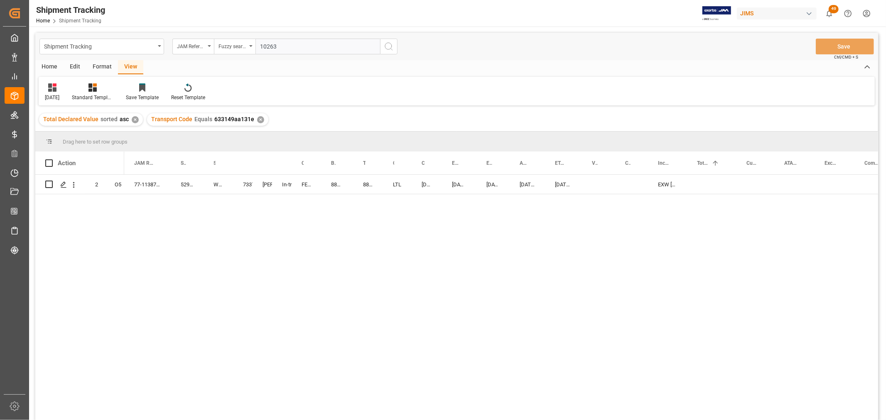
type input "10263"
click at [392, 46] on circle "search button" at bounding box center [388, 46] width 7 height 7
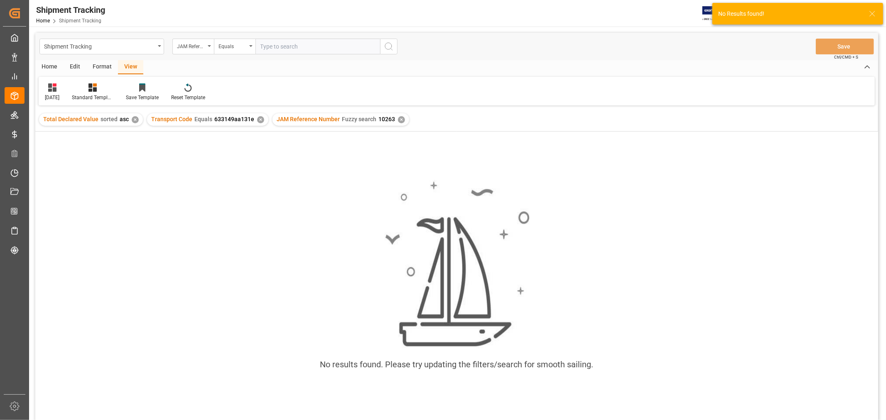
click at [257, 122] on div "✕" at bounding box center [260, 119] width 7 height 7
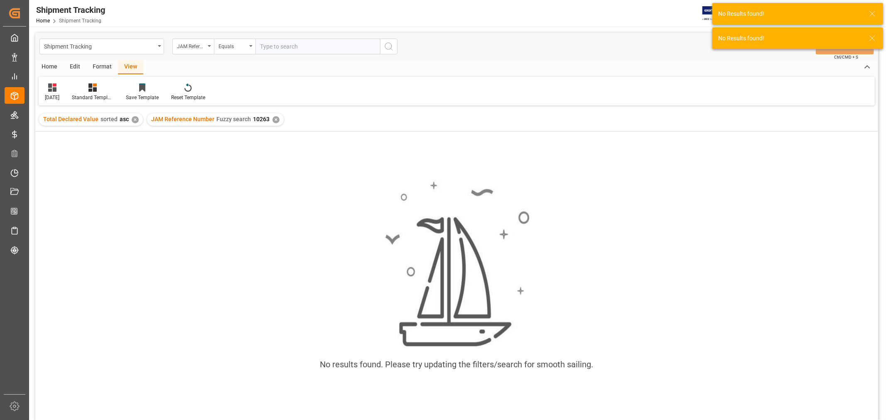
click at [196, 179] on div "No results found. Please try updating the filters/search for smooth sailing." at bounding box center [456, 280] width 843 height 212
click at [133, 120] on div "✕" at bounding box center [135, 119] width 7 height 7
click at [135, 151] on div "No results found. Please try updating the filters/search for smooth sailing." at bounding box center [456, 287] width 843 height 311
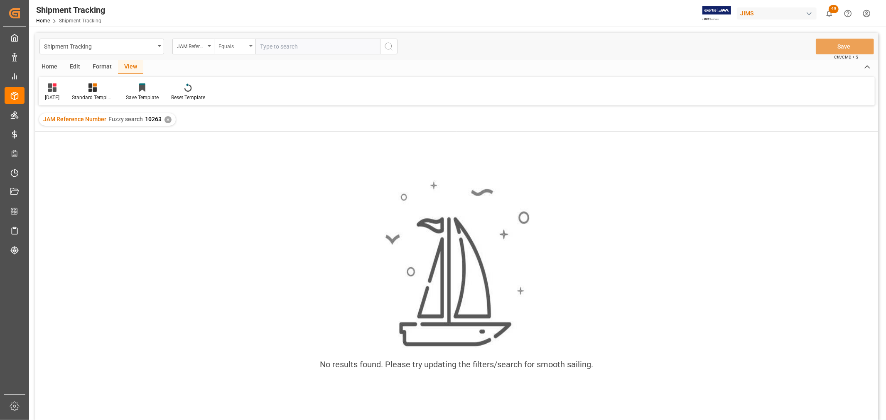
click at [251, 48] on div "Equals" at bounding box center [235, 47] width 42 height 16
click at [251, 105] on div "Fuzzy search" at bounding box center [276, 101] width 124 height 17
type input "10263"
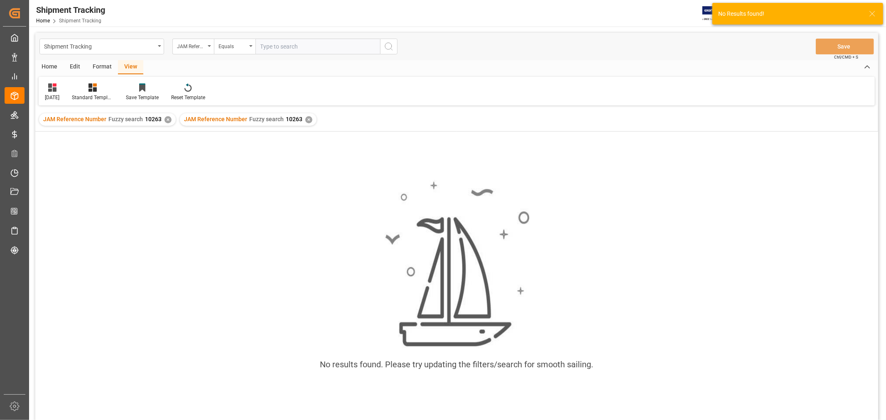
click at [164, 120] on div "✕" at bounding box center [167, 119] width 7 height 7
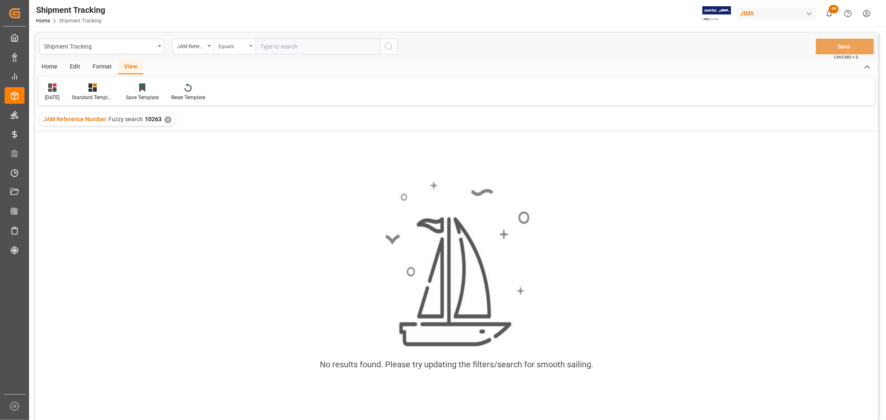
click at [248, 47] on div "Equals" at bounding box center [235, 47] width 42 height 16
click at [254, 101] on div "Fuzzy search" at bounding box center [276, 101] width 124 height 17
type input "10962"
click at [389, 47] on icon "search button" at bounding box center [389, 47] width 10 height 10
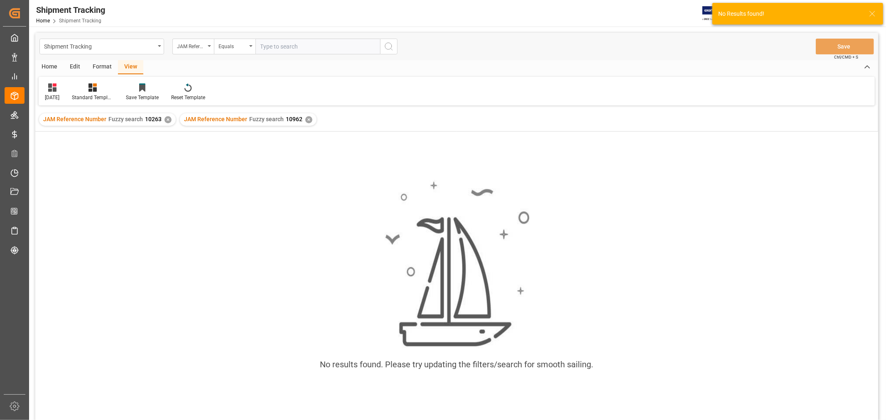
click at [167, 121] on div "✕" at bounding box center [167, 119] width 7 height 7
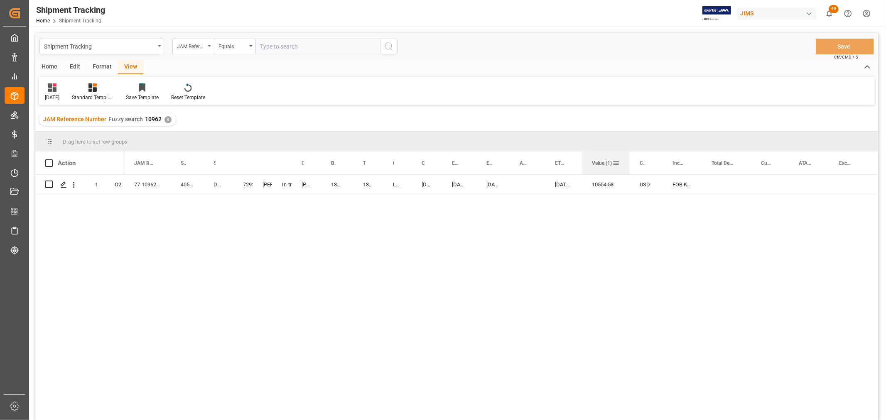
drag, startPoint x: 615, startPoint y: 164, endPoint x: 629, endPoint y: 169, distance: 15.5
click at [629, 169] on div at bounding box center [629, 163] width 3 height 23
click at [277, 44] on input "text" at bounding box center [317, 47] width 125 height 16
click at [252, 47] on icon "open menu" at bounding box center [250, 46] width 3 height 2
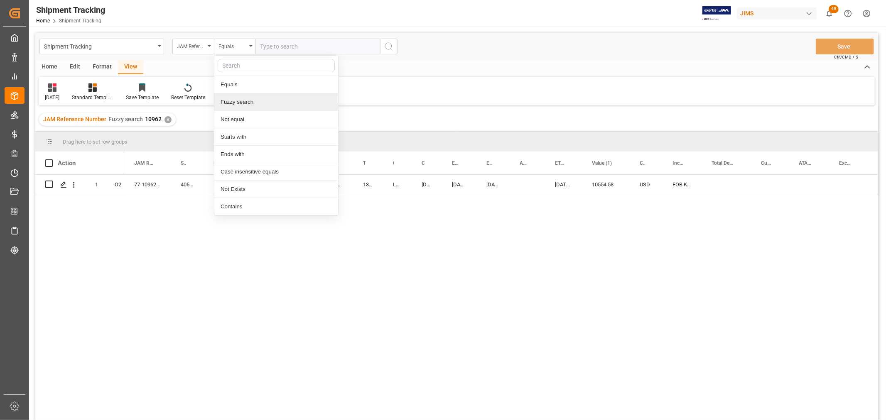
click at [243, 105] on div "Fuzzy search" at bounding box center [276, 101] width 124 height 17
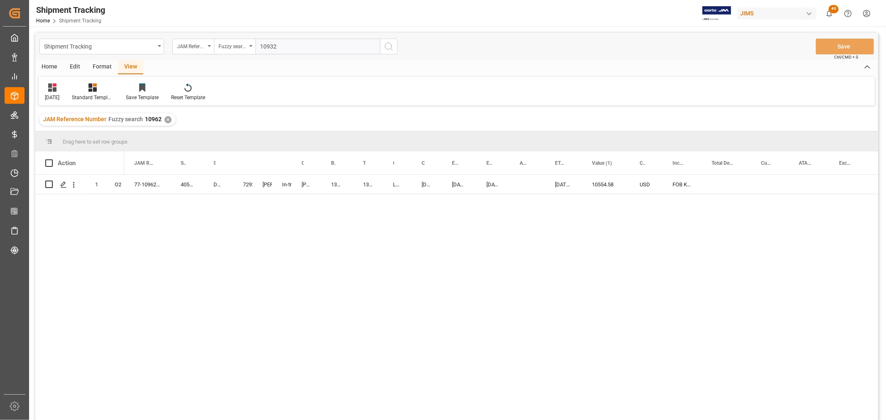
type input "10932"
click at [387, 46] on icon "search button" at bounding box center [389, 47] width 10 height 10
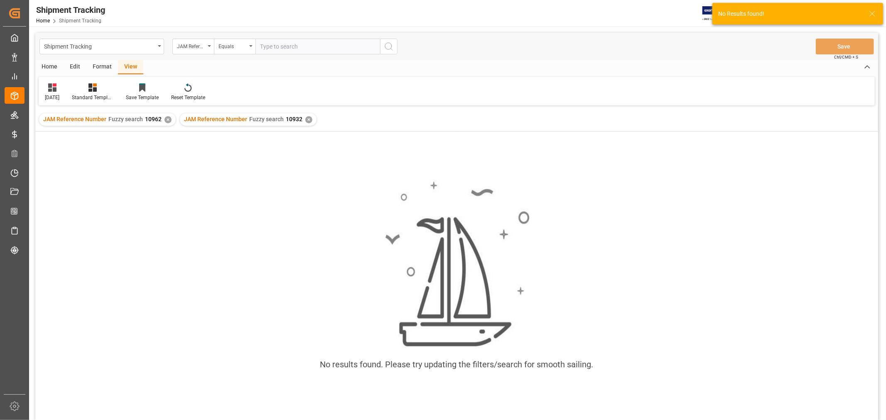
click at [165, 119] on div "✕" at bounding box center [167, 119] width 7 height 7
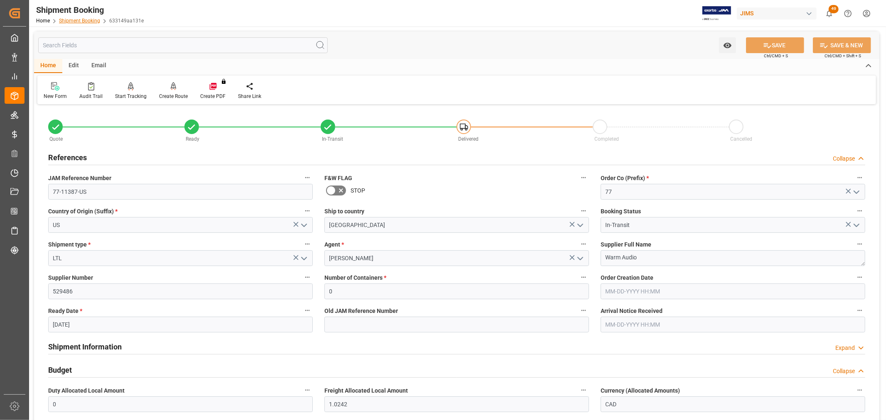
click at [86, 18] on link "Shipment Booking" at bounding box center [79, 21] width 41 height 6
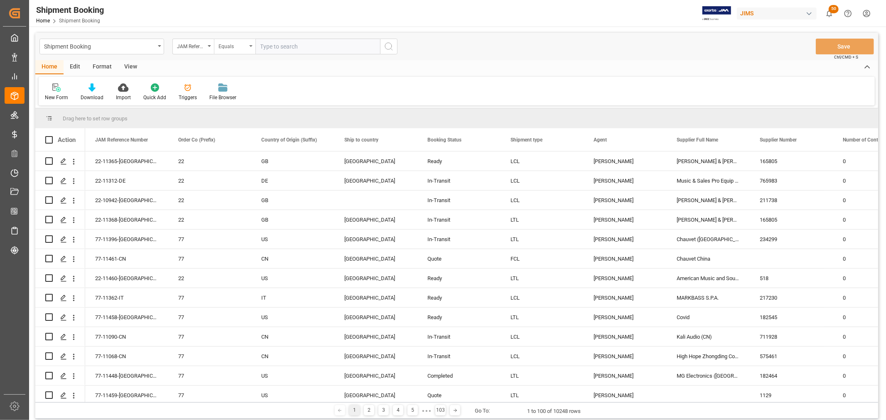
click at [251, 45] on icon "open menu" at bounding box center [250, 46] width 3 height 2
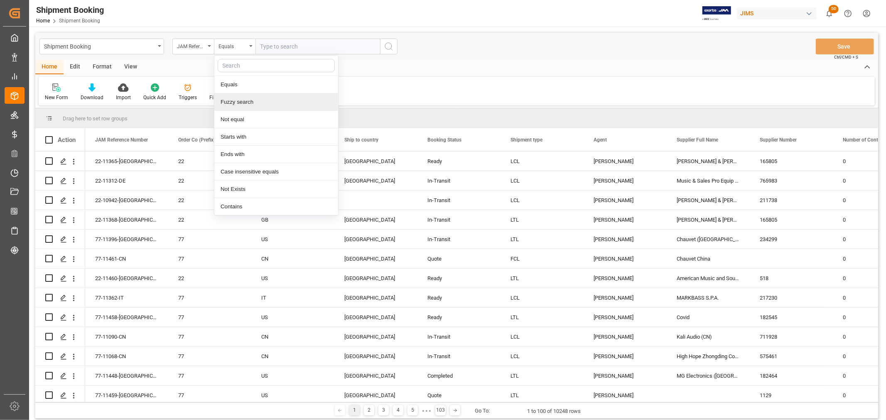
click at [252, 104] on div "Fuzzy search" at bounding box center [276, 101] width 124 height 17
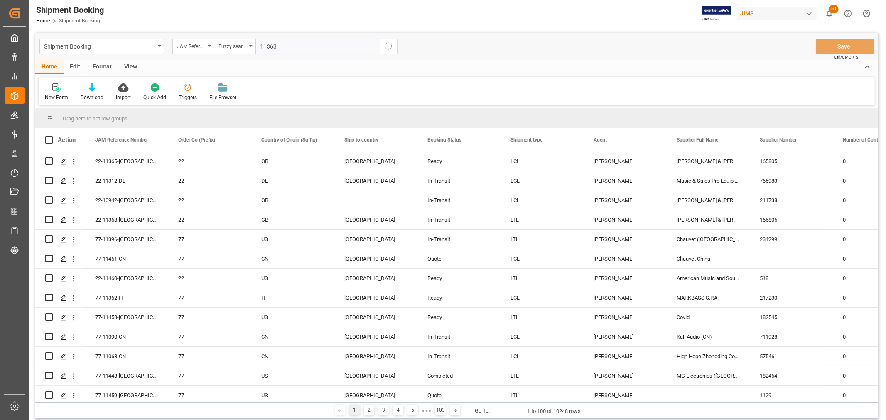
type input "11363"
click at [395, 49] on button "search button" at bounding box center [388, 47] width 17 height 16
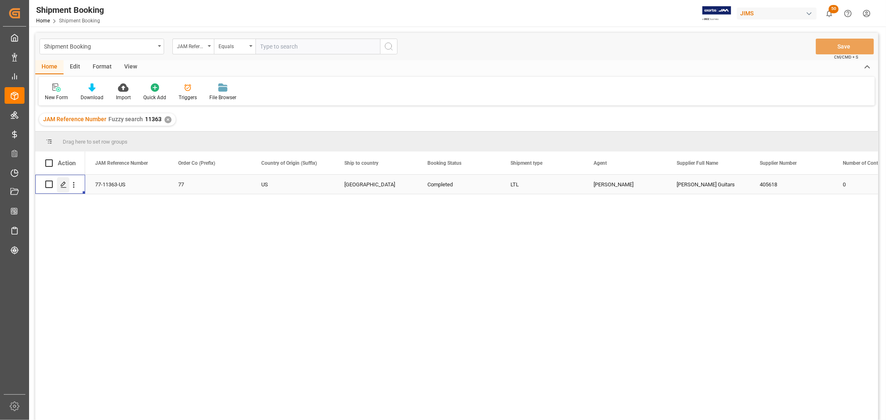
click at [64, 186] on icon "Press SPACE to select this row." at bounding box center [63, 185] width 7 height 7
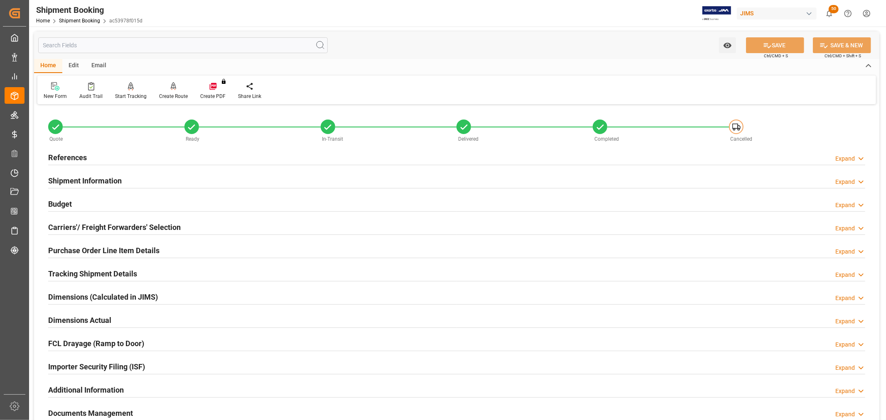
scroll to position [138, 0]
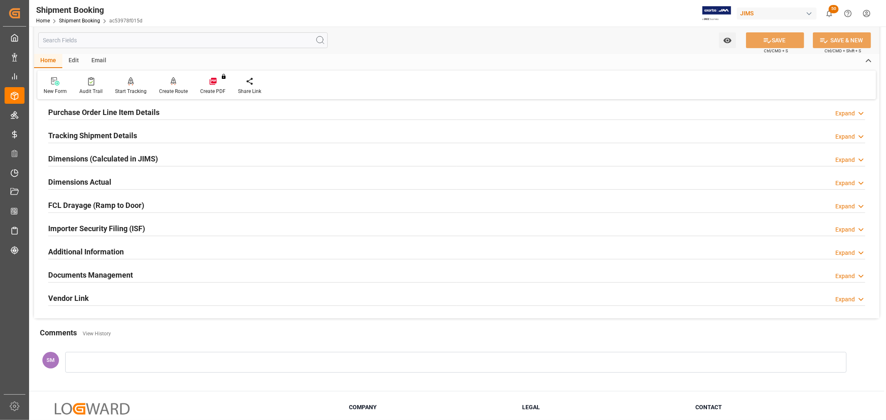
click at [78, 277] on h2 "Documents Management" at bounding box center [90, 275] width 85 height 11
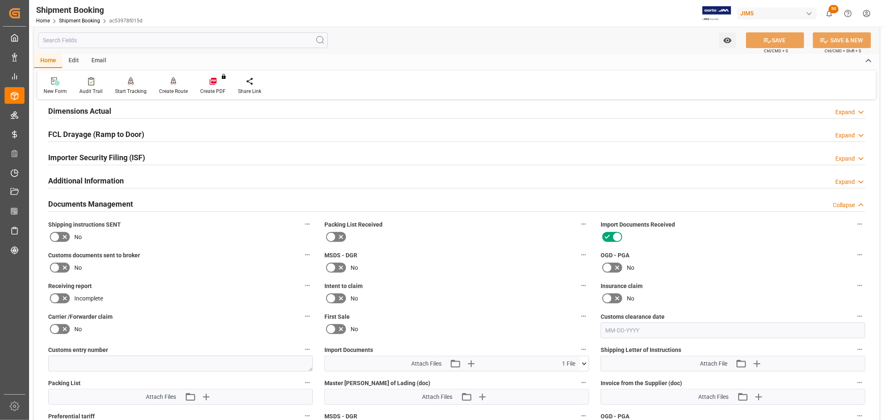
scroll to position [231, 0]
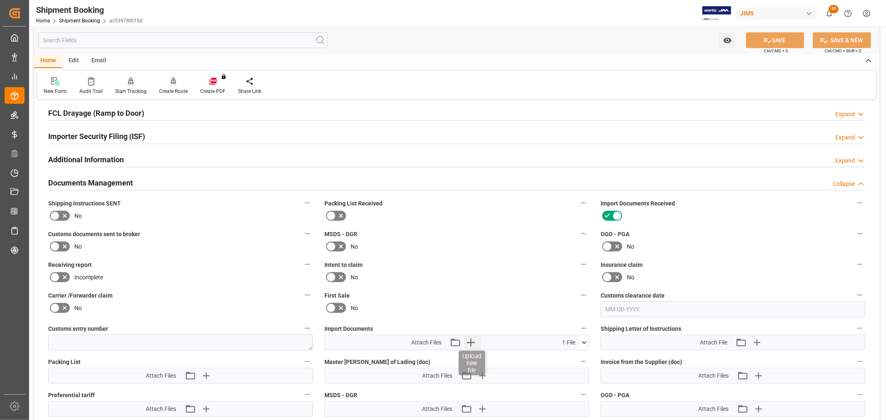
click at [472, 341] on icon "button" at bounding box center [471, 343] width 8 height 8
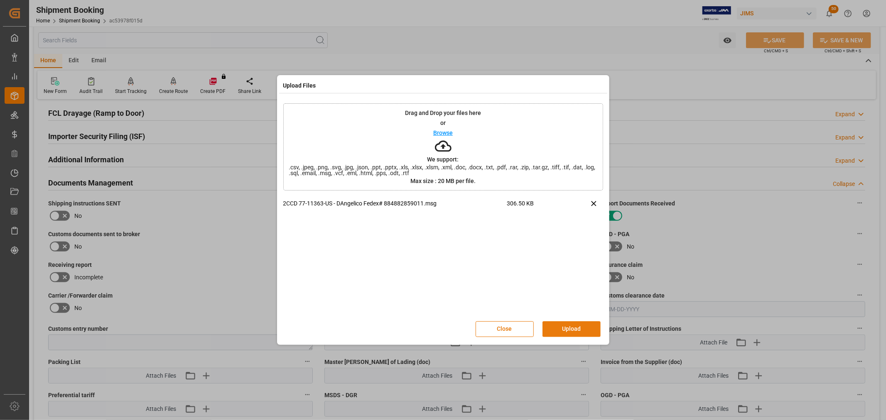
click at [571, 323] on button "Upload" at bounding box center [571, 329] width 58 height 16
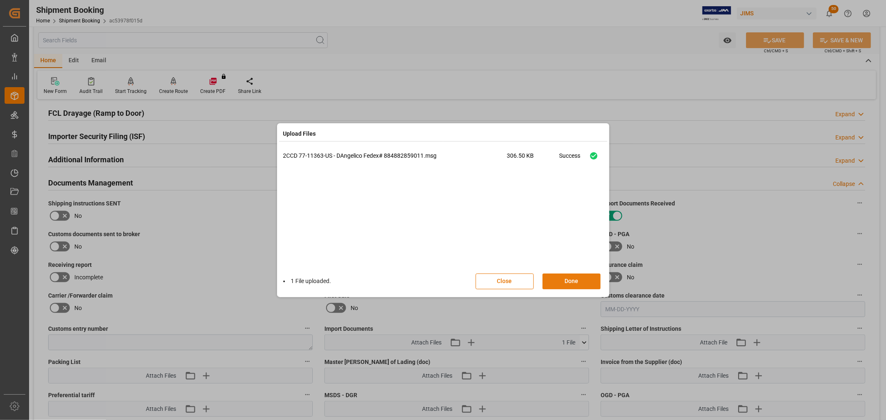
click at [572, 281] on button "Done" at bounding box center [571, 282] width 58 height 16
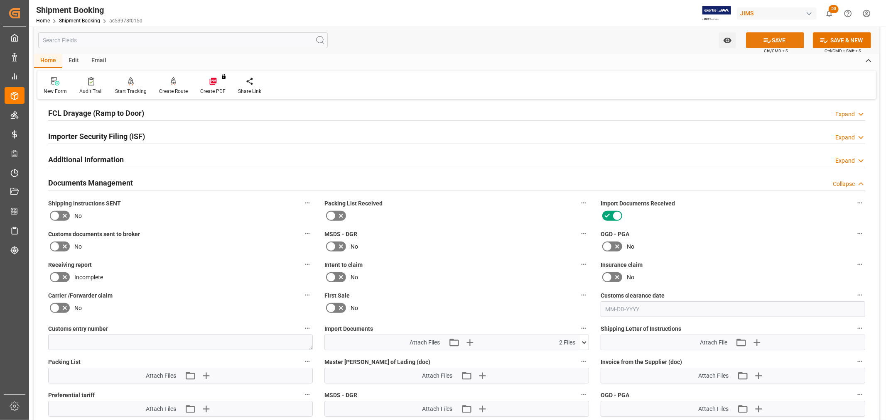
click at [783, 38] on button "SAVE" at bounding box center [775, 40] width 58 height 16
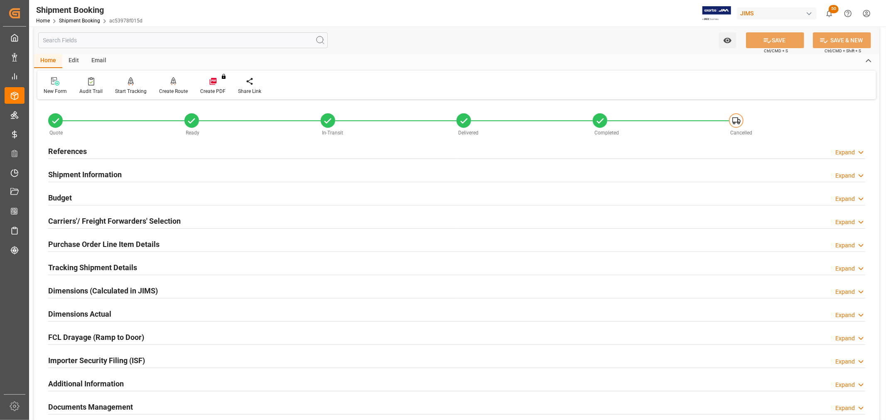
scroll to position [0, 0]
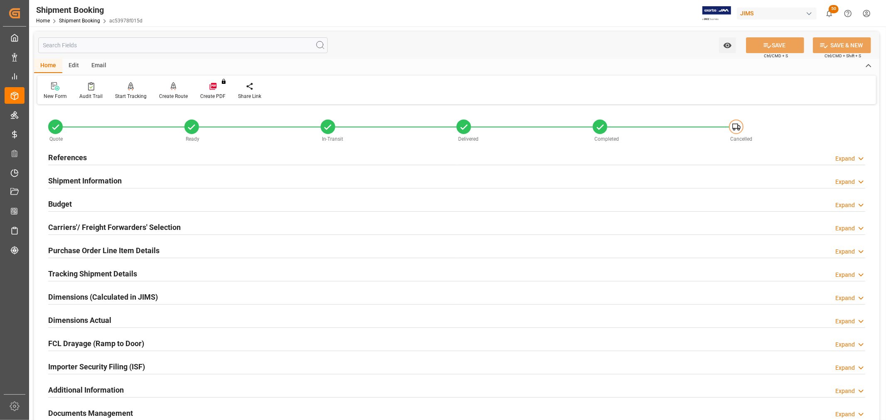
click at [52, 153] on h2 "References" at bounding box center [67, 157] width 39 height 11
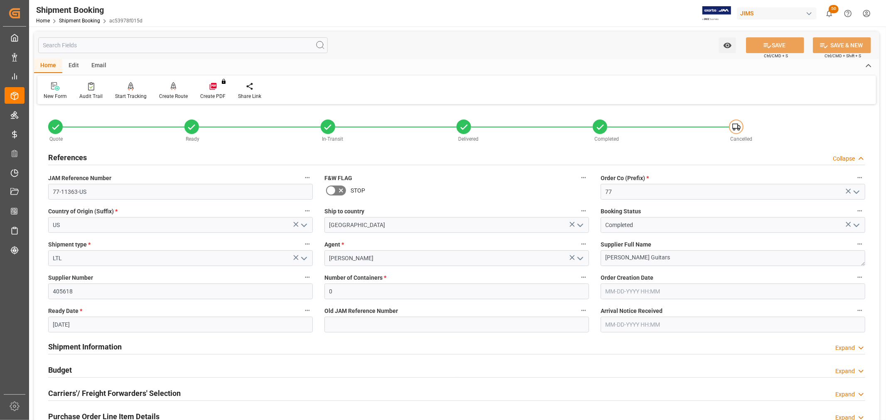
click at [64, 368] on h2 "Budget" at bounding box center [60, 370] width 24 height 11
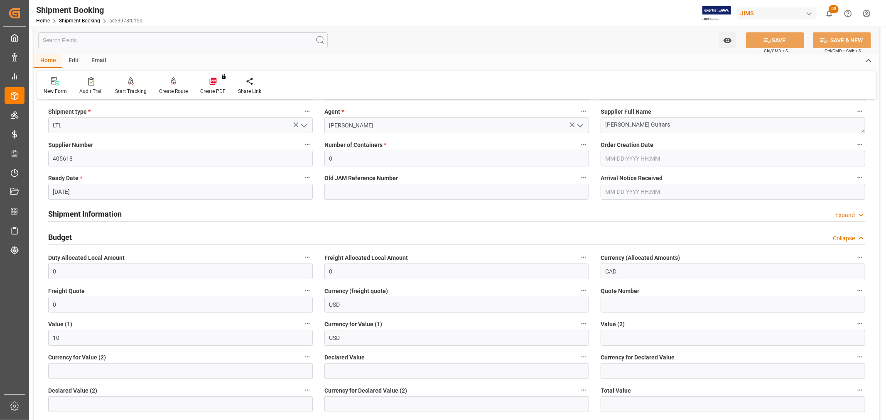
scroll to position [138, 0]
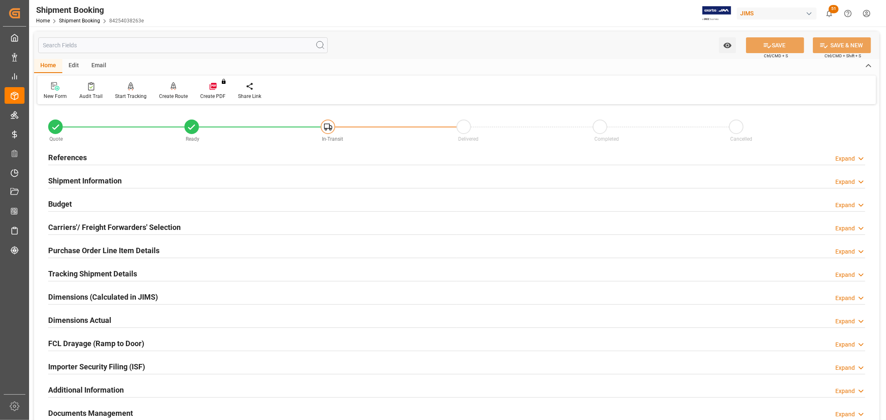
click at [60, 206] on h2 "Budget" at bounding box center [60, 204] width 24 height 11
click at [83, 152] on h2 "References" at bounding box center [67, 157] width 39 height 11
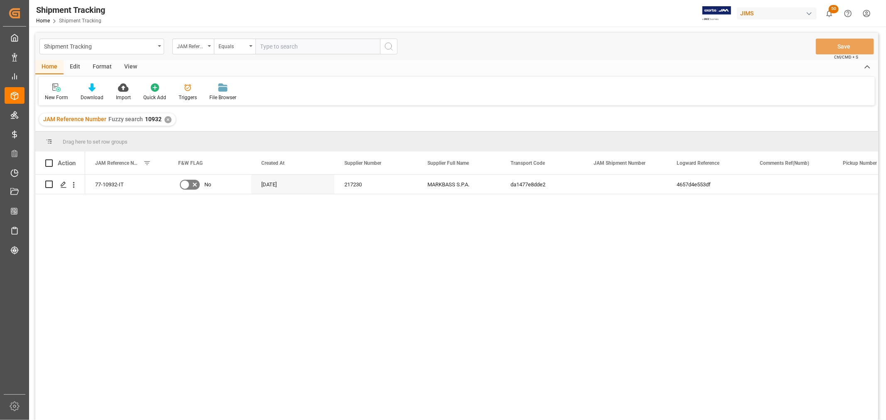
click at [164, 201] on div "77-10932-IT No [DATE] 217230 MARKBASS S.P.A. da1477e8dde2 4657d4e553df Delivered" at bounding box center [481, 300] width 793 height 251
click at [129, 63] on div "View" at bounding box center [130, 67] width 25 height 14
click at [50, 91] on icon at bounding box center [53, 87] width 8 height 8
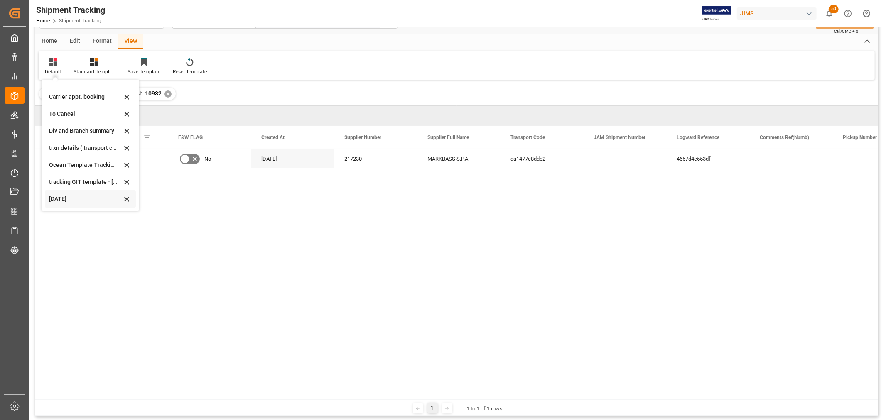
scroll to position [46, 0]
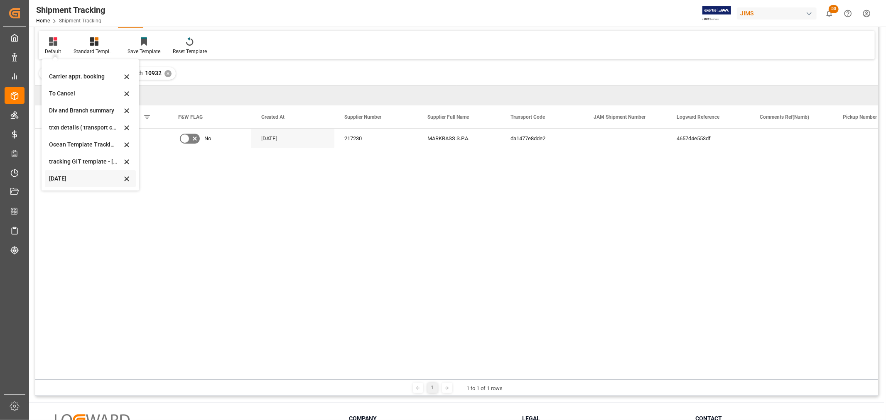
click at [70, 179] on div "[DATE]" at bounding box center [85, 178] width 73 height 9
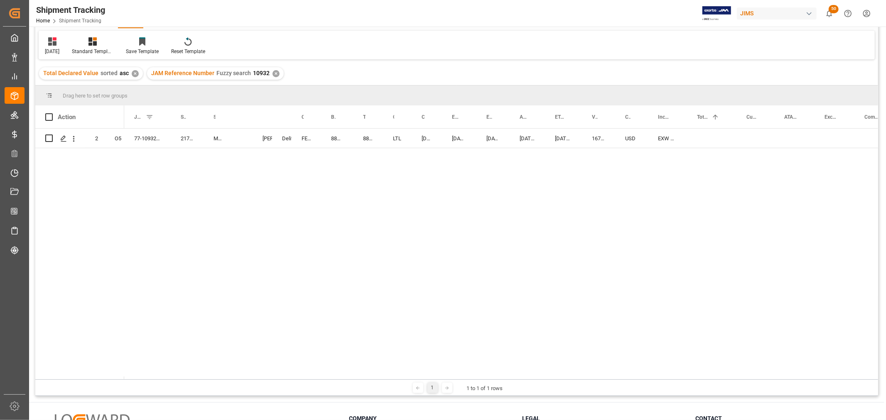
click at [164, 223] on div "77-10932-IT 217230 MARKBASS S.P.A. Shyamala Mantha Delivered FEDEX INTERNATIONA…" at bounding box center [501, 254] width 754 height 251
click at [140, 132] on div "77-10932-IT" at bounding box center [147, 138] width 47 height 19
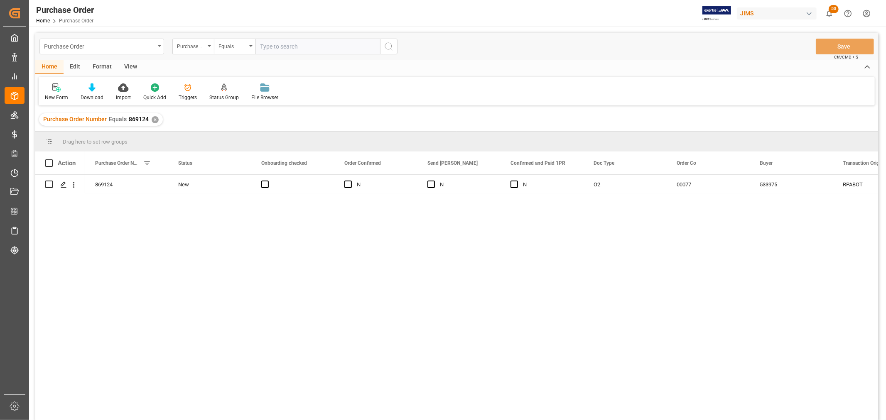
click at [157, 47] on div "Purchase Order" at bounding box center [101, 47] width 125 height 16
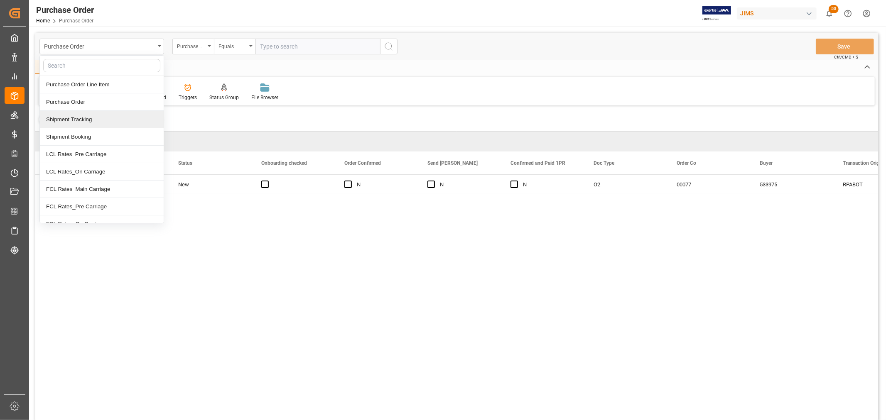
click at [104, 124] on div "Shipment Tracking" at bounding box center [102, 119] width 124 height 17
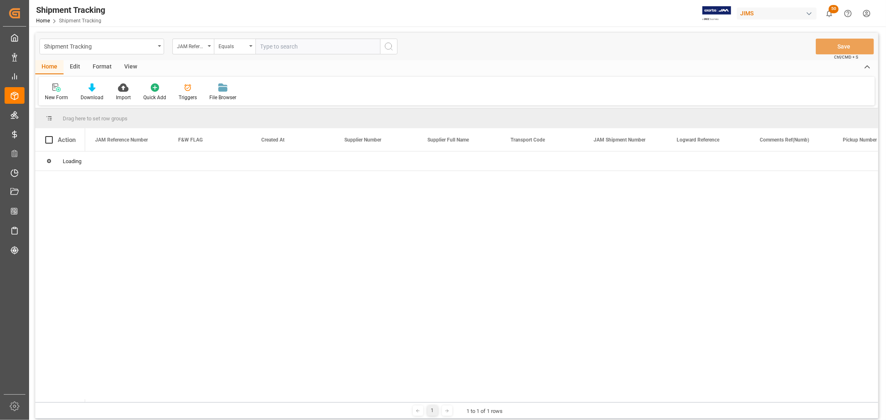
click at [282, 48] on input "text" at bounding box center [317, 47] width 125 height 16
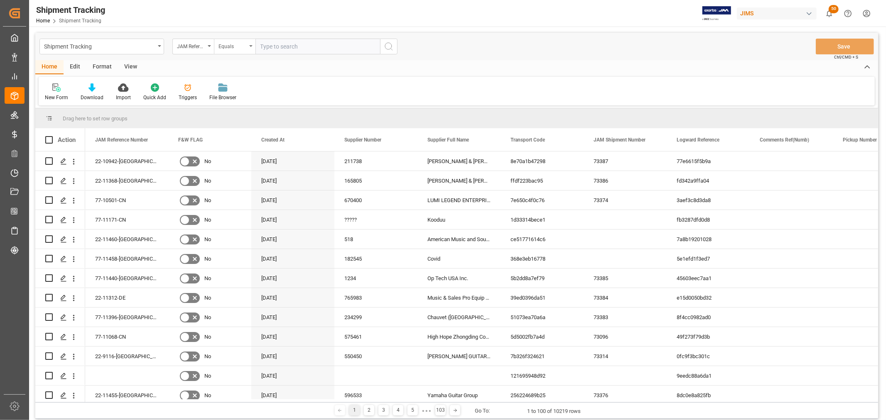
click at [251, 46] on icon "open menu" at bounding box center [250, 46] width 3 height 2
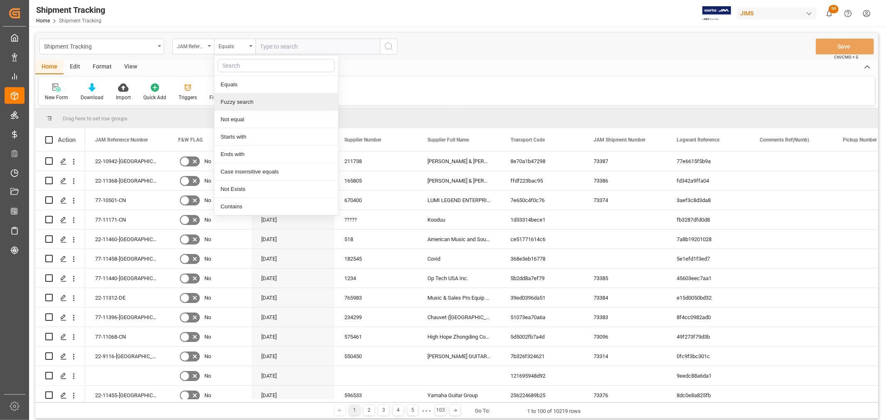
click at [227, 106] on div "Fuzzy search" at bounding box center [276, 101] width 124 height 17
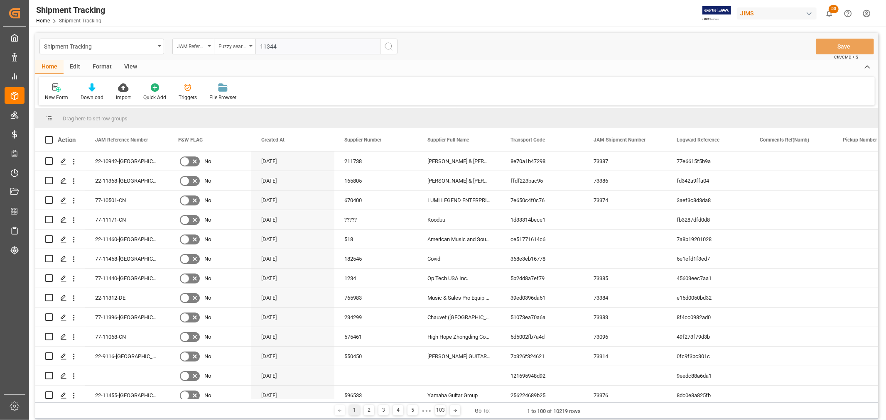
type input "11344"
click at [393, 47] on icon "search button" at bounding box center [389, 47] width 10 height 10
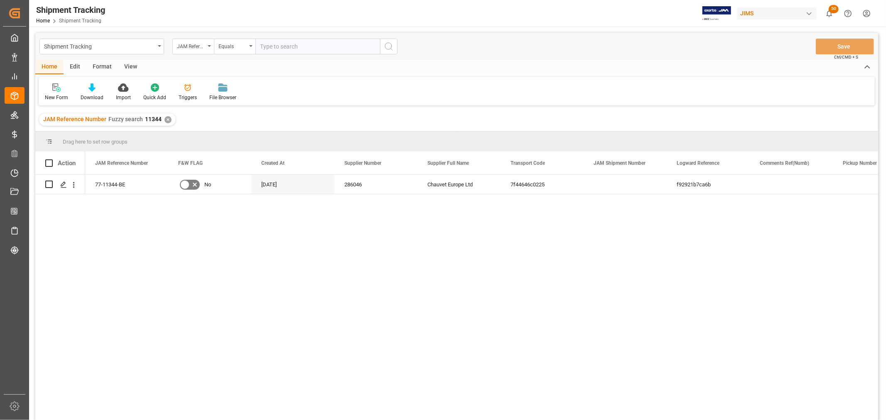
click at [303, 233] on div "77-11344-BE No 10-02-2025 286046 Chauvet Europe Ltd 7f44646c0225 f92921b7ca6b R…" at bounding box center [481, 300] width 793 height 251
click at [129, 63] on div "View" at bounding box center [130, 67] width 25 height 14
click at [49, 97] on div "Default" at bounding box center [53, 97] width 16 height 7
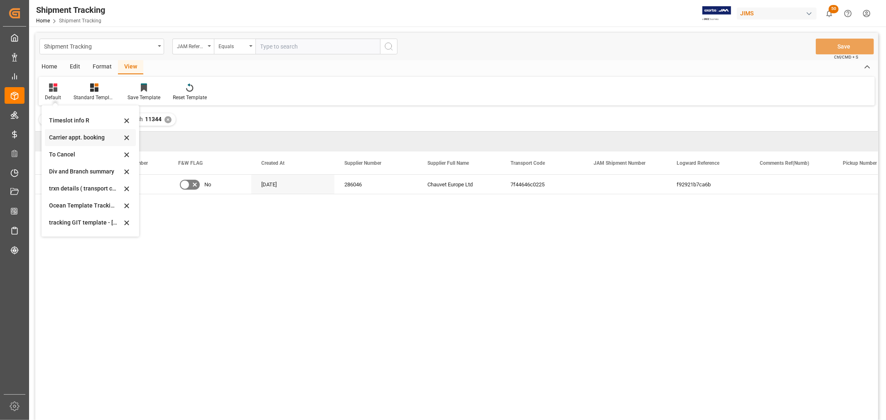
scroll to position [46, 0]
click at [66, 225] on div "Oct 09 2025" at bounding box center [85, 225] width 73 height 9
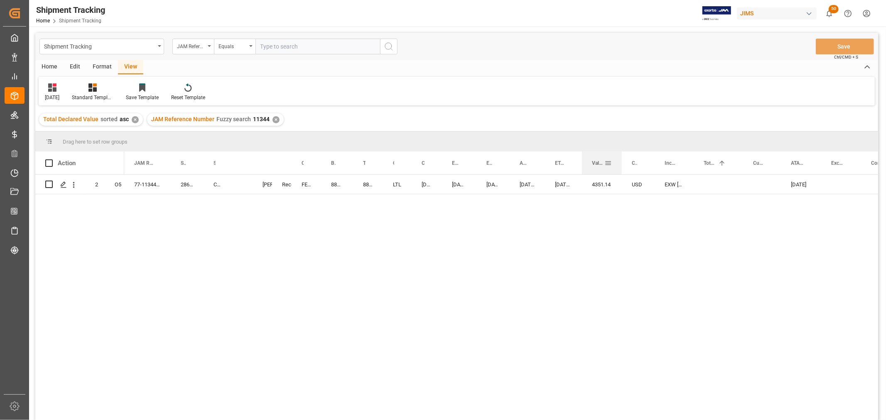
drag, startPoint x: 613, startPoint y: 155, endPoint x: 620, endPoint y: 159, distance: 7.6
click at [620, 159] on div at bounding box center [621, 163] width 3 height 23
click at [651, 237] on div "77-11344-BE 286046 Chauvet Europe Ltd Shyamala Mantha Receiving Pending FEDEX I…" at bounding box center [501, 300] width 754 height 251
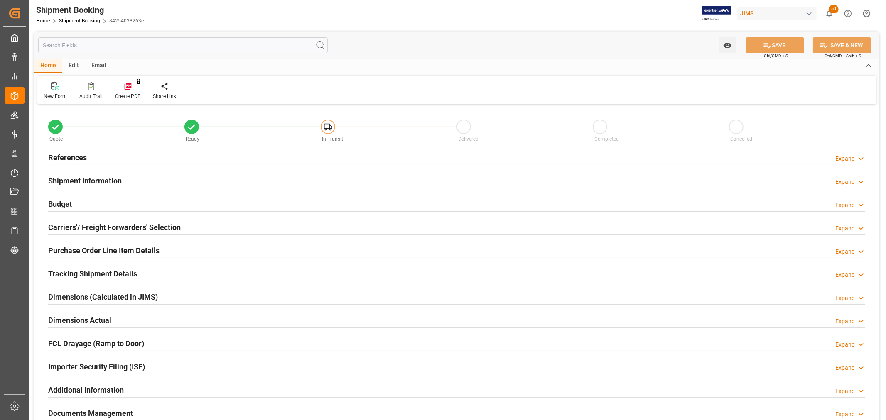
type input "1468"
click at [54, 202] on h2 "Budget" at bounding box center [60, 204] width 24 height 11
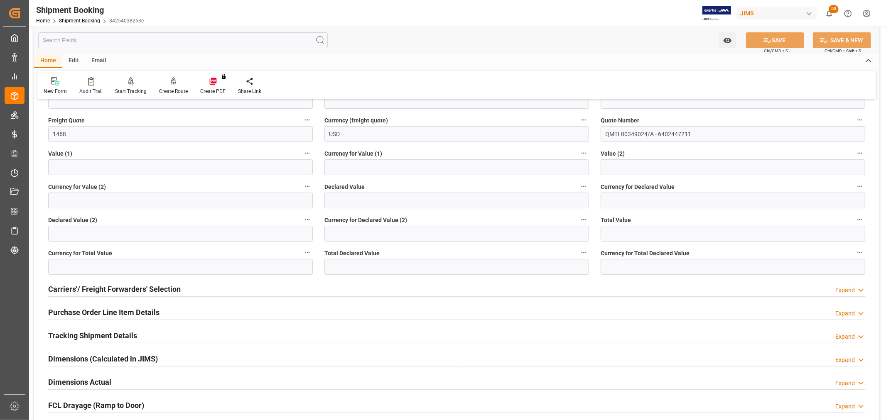
scroll to position [138, 0]
click at [98, 338] on h2 "Tracking Shipment Details" at bounding box center [92, 334] width 89 height 11
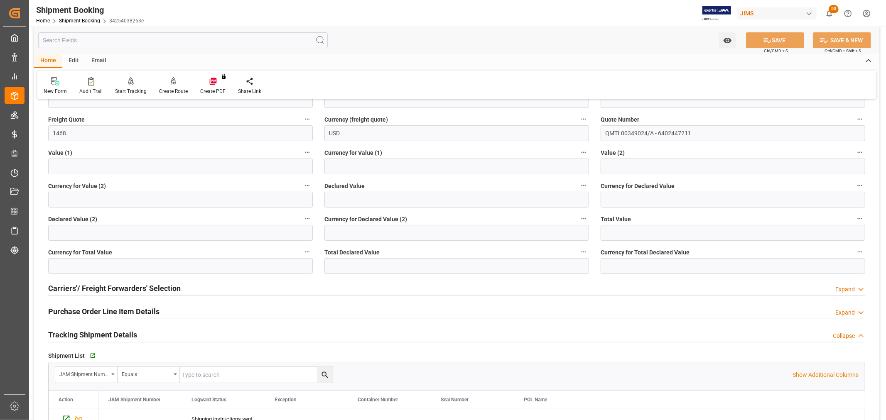
scroll to position [231, 0]
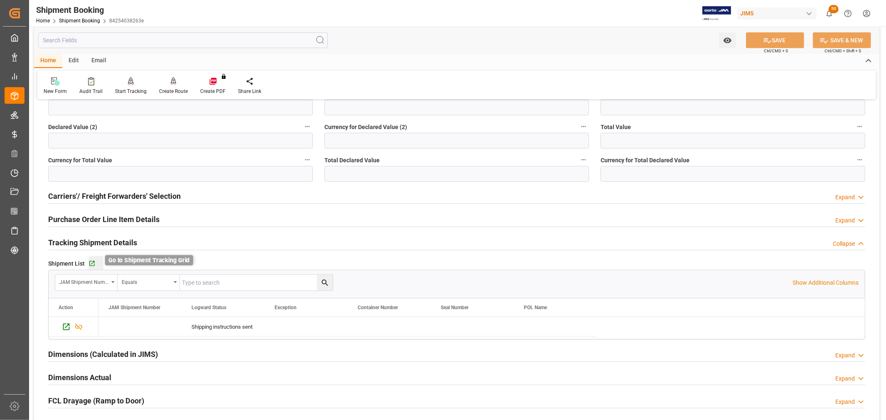
click at [92, 261] on icon "button" at bounding box center [91, 263] width 5 height 5
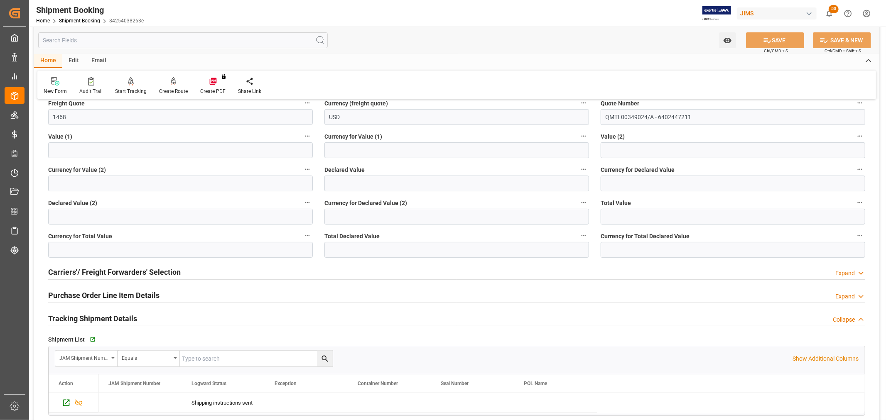
scroll to position [138, 0]
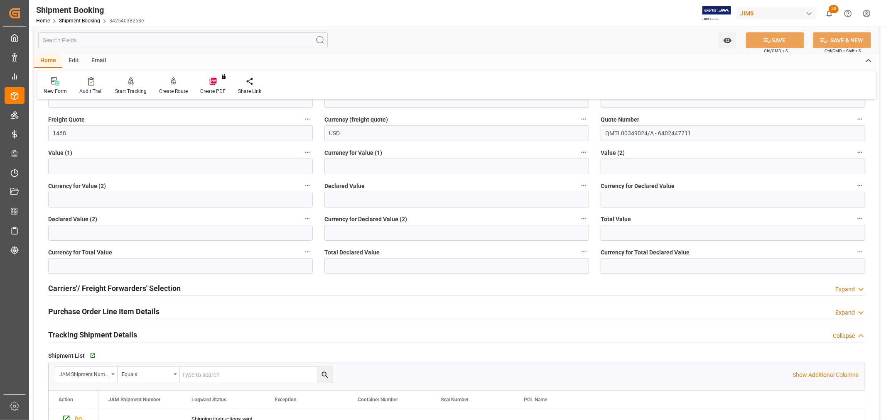
click at [108, 312] on h2 "Purchase Order Line Item Details" at bounding box center [103, 311] width 111 height 11
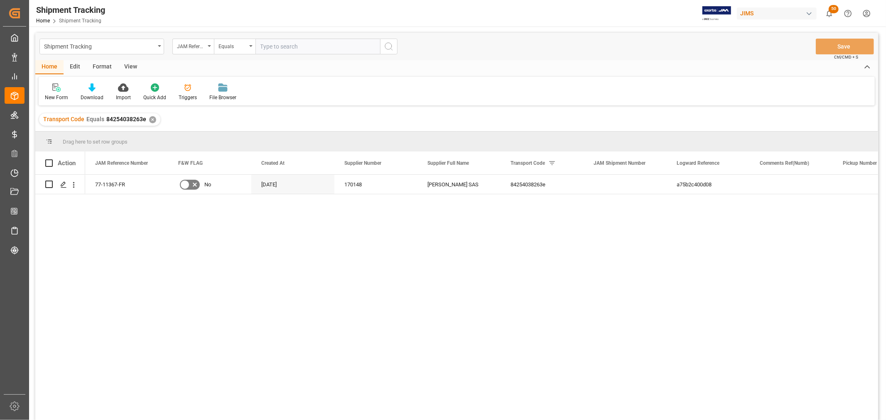
click at [132, 65] on div "View" at bounding box center [130, 67] width 25 height 14
click at [57, 94] on div "Default" at bounding box center [53, 97] width 16 height 7
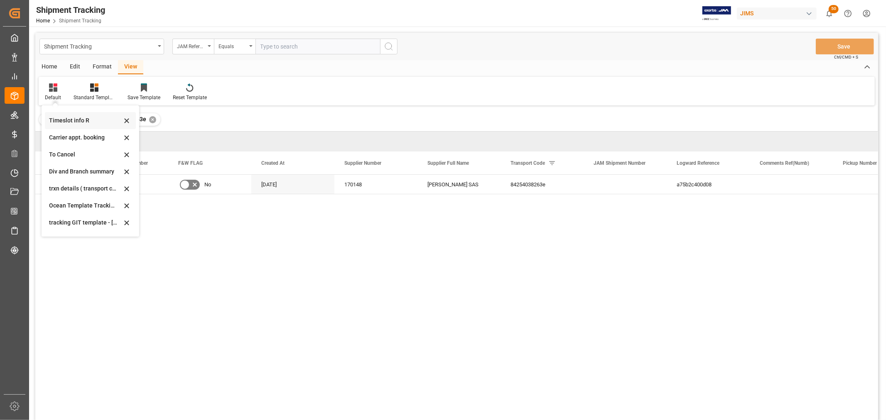
scroll to position [46, 0]
click at [71, 225] on div "[DATE]" at bounding box center [85, 225] width 73 height 9
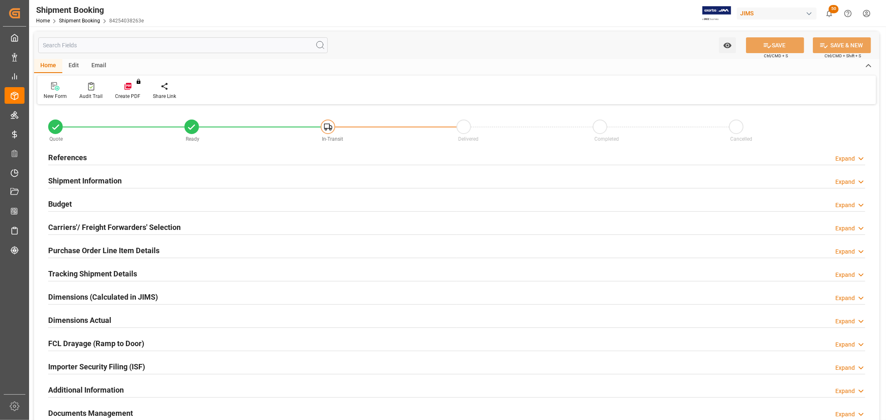
type input "1468"
click at [55, 197] on div "Budget" at bounding box center [60, 204] width 24 height 16
click at [61, 202] on h2 "Budget" at bounding box center [60, 204] width 24 height 11
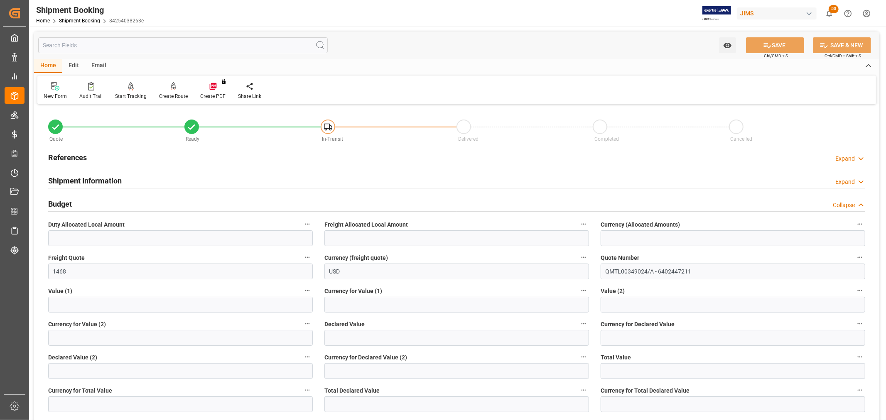
click at [61, 202] on h2 "Budget" at bounding box center [60, 204] width 24 height 11
